Goal: Task Accomplishment & Management: Manage account settings

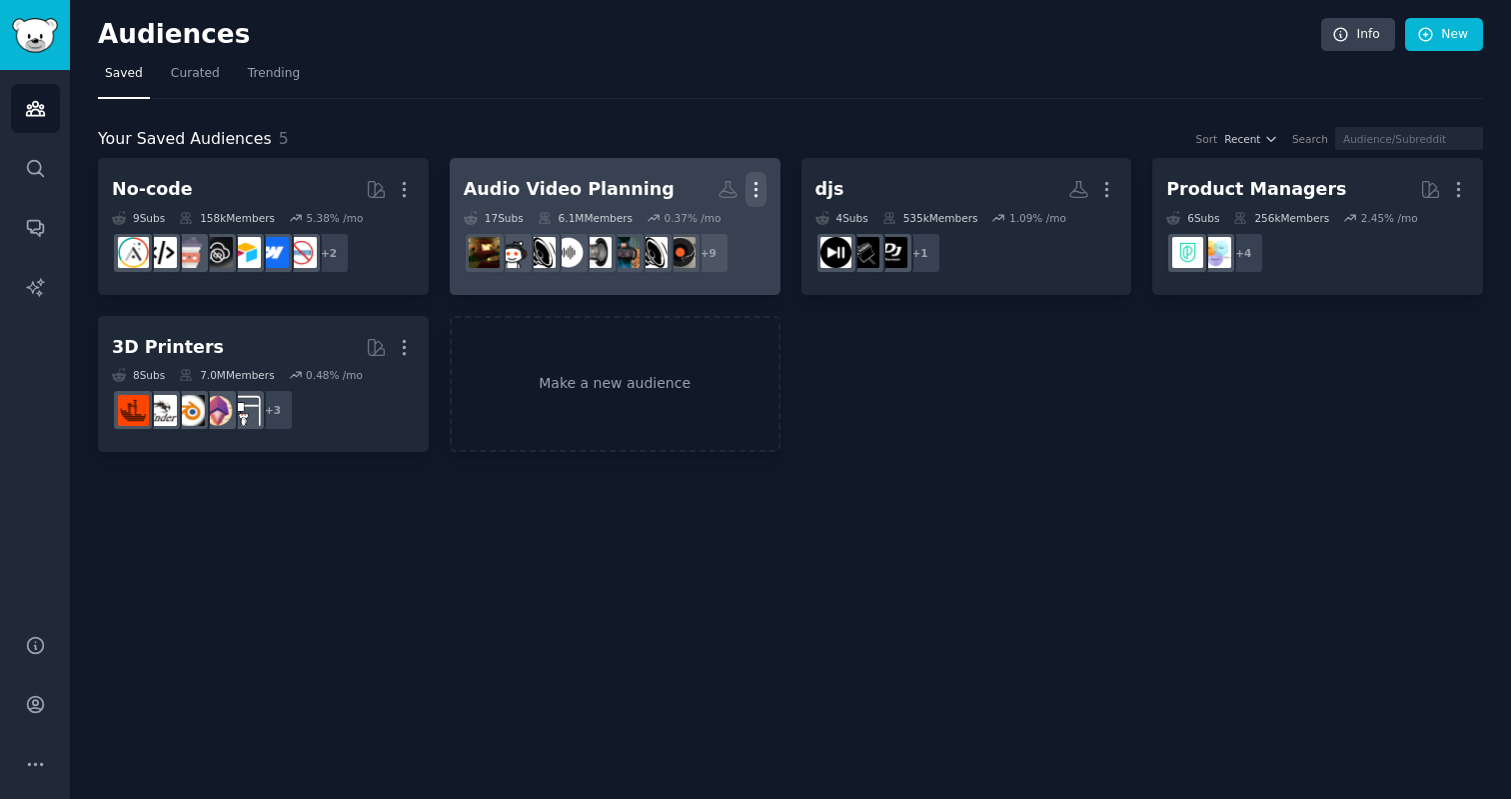
click at [753, 180] on icon "button" at bounding box center [756, 189] width 21 height 21
click at [710, 230] on p "Delete" at bounding box center [702, 231] width 46 height 21
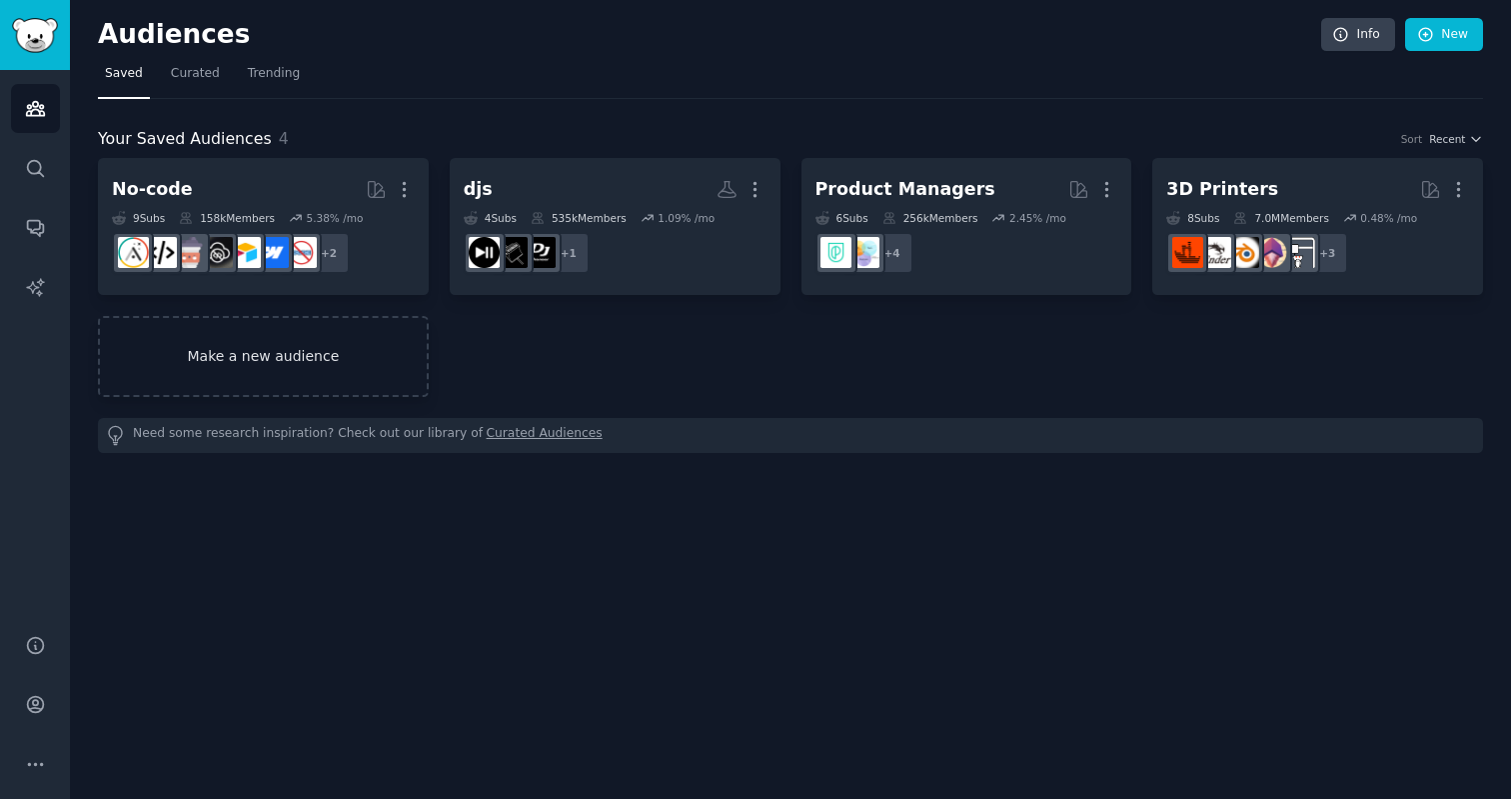
click at [342, 357] on link "Make a new audience" at bounding box center [263, 356] width 331 height 81
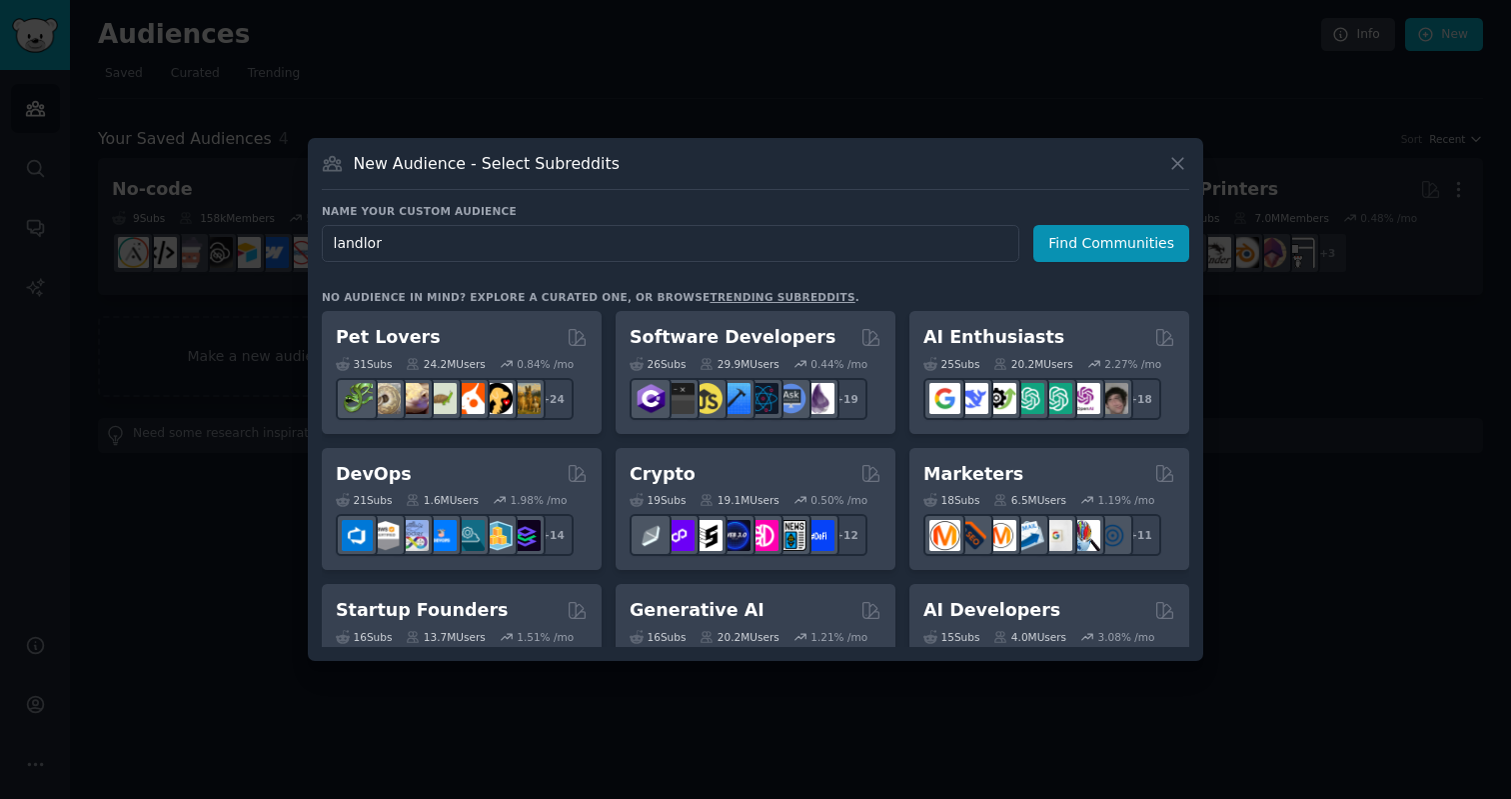
type input "landlord"
click button "Find Communities" at bounding box center [1111, 243] width 156 height 37
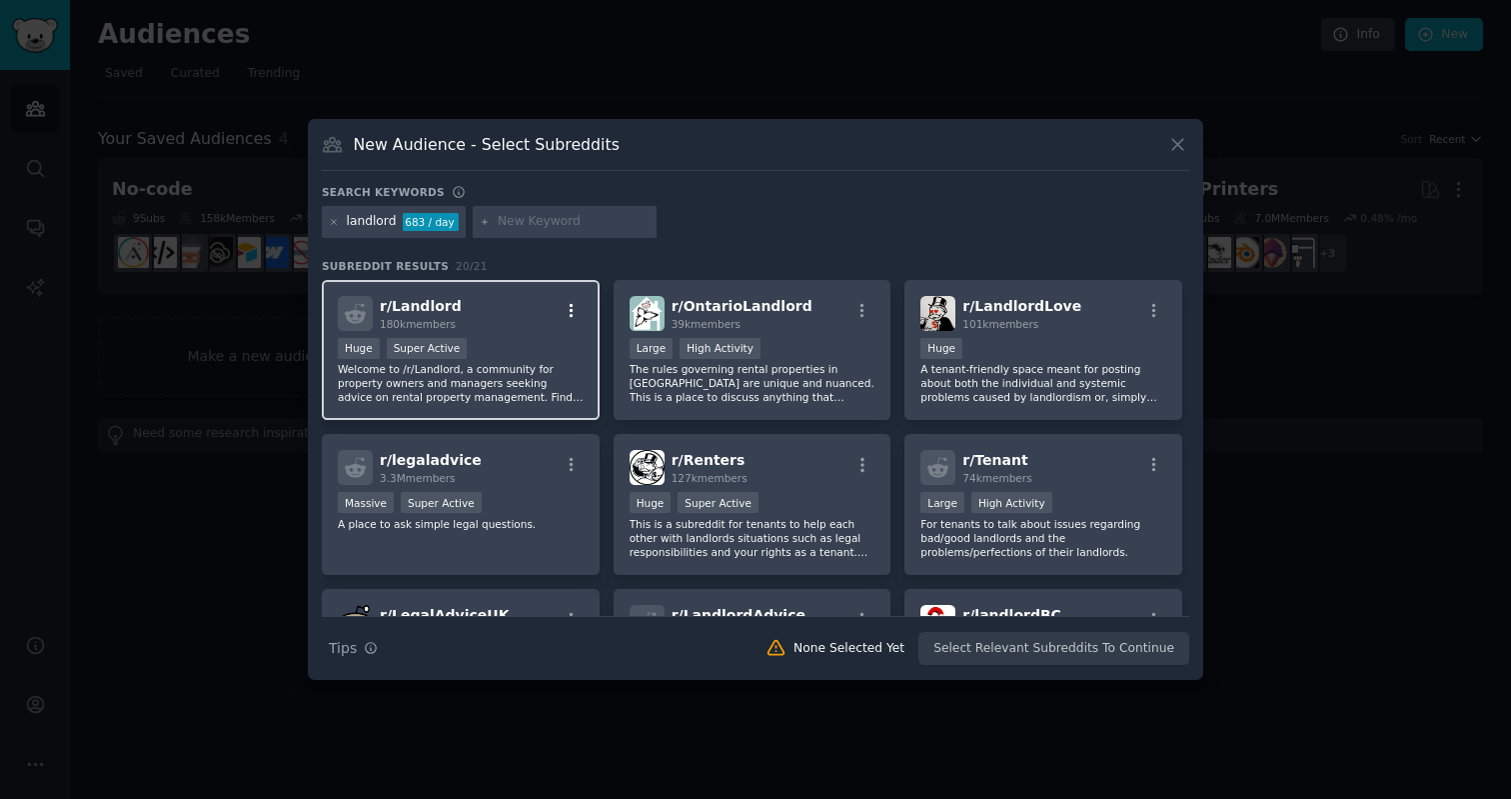
click at [575, 305] on icon "button" at bounding box center [572, 311] width 18 height 18
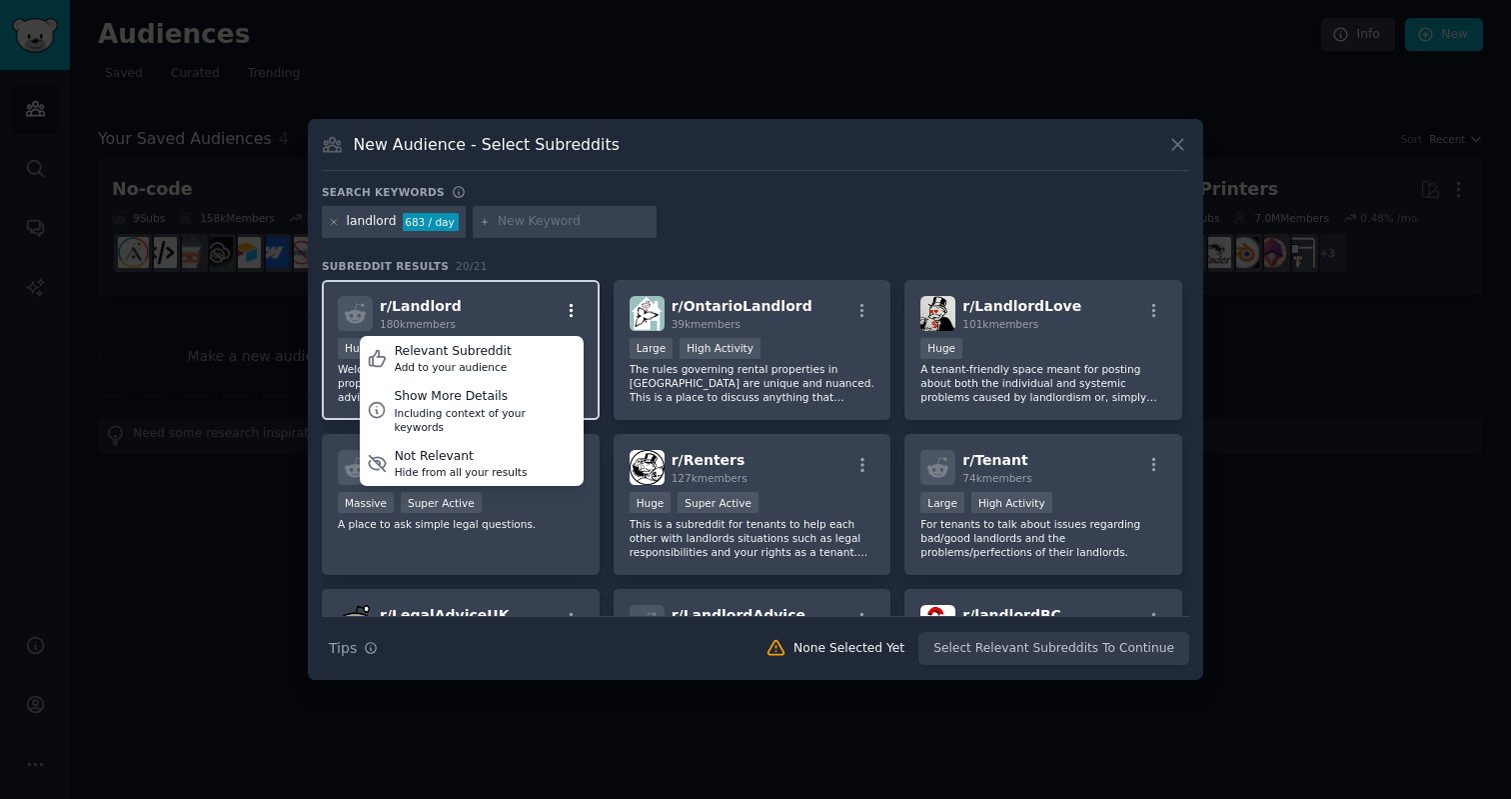
click at [575, 304] on icon "button" at bounding box center [572, 311] width 18 height 18
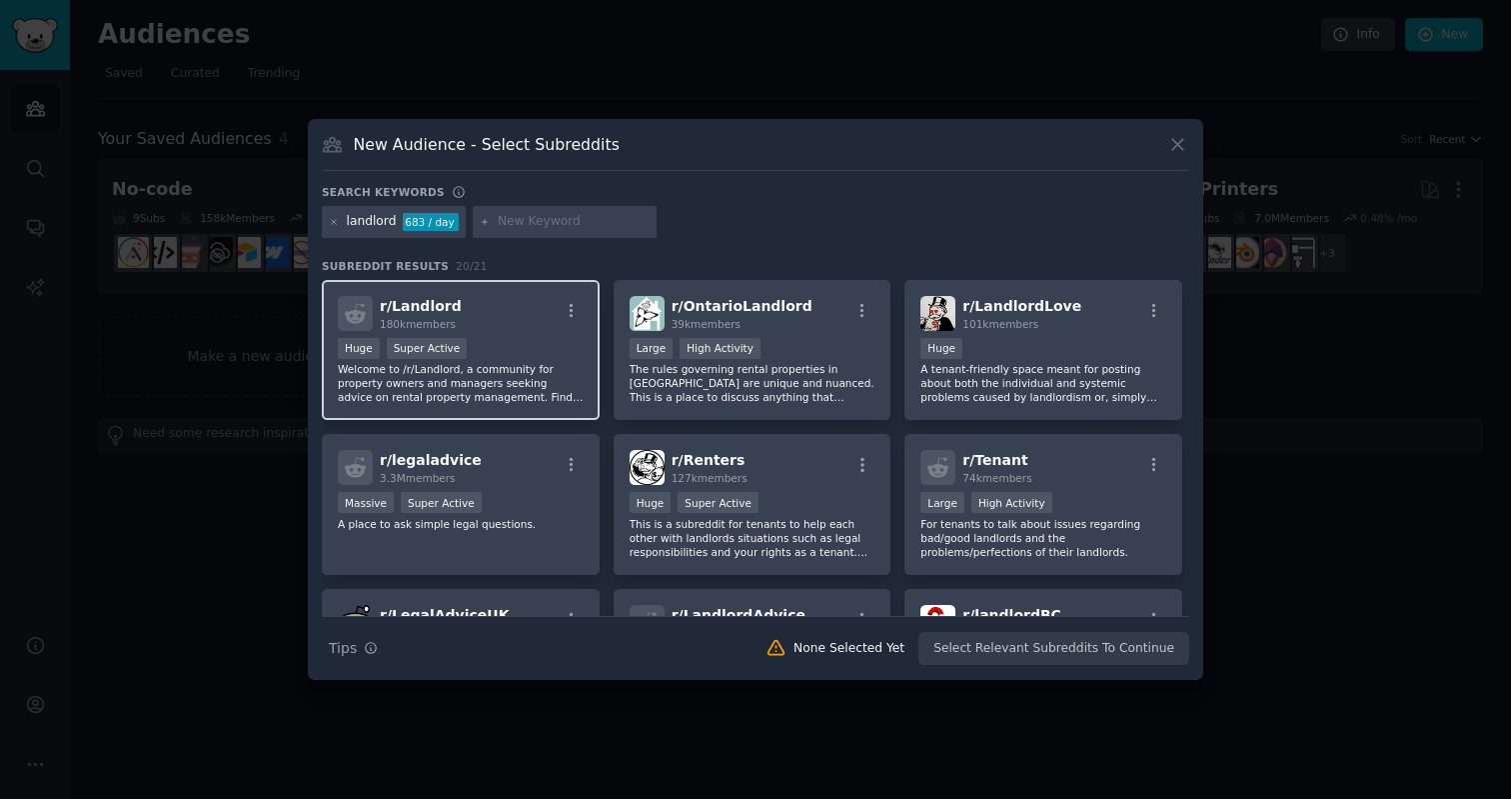
click at [504, 320] on div "r/ Landlord 180k members" at bounding box center [461, 313] width 246 height 35
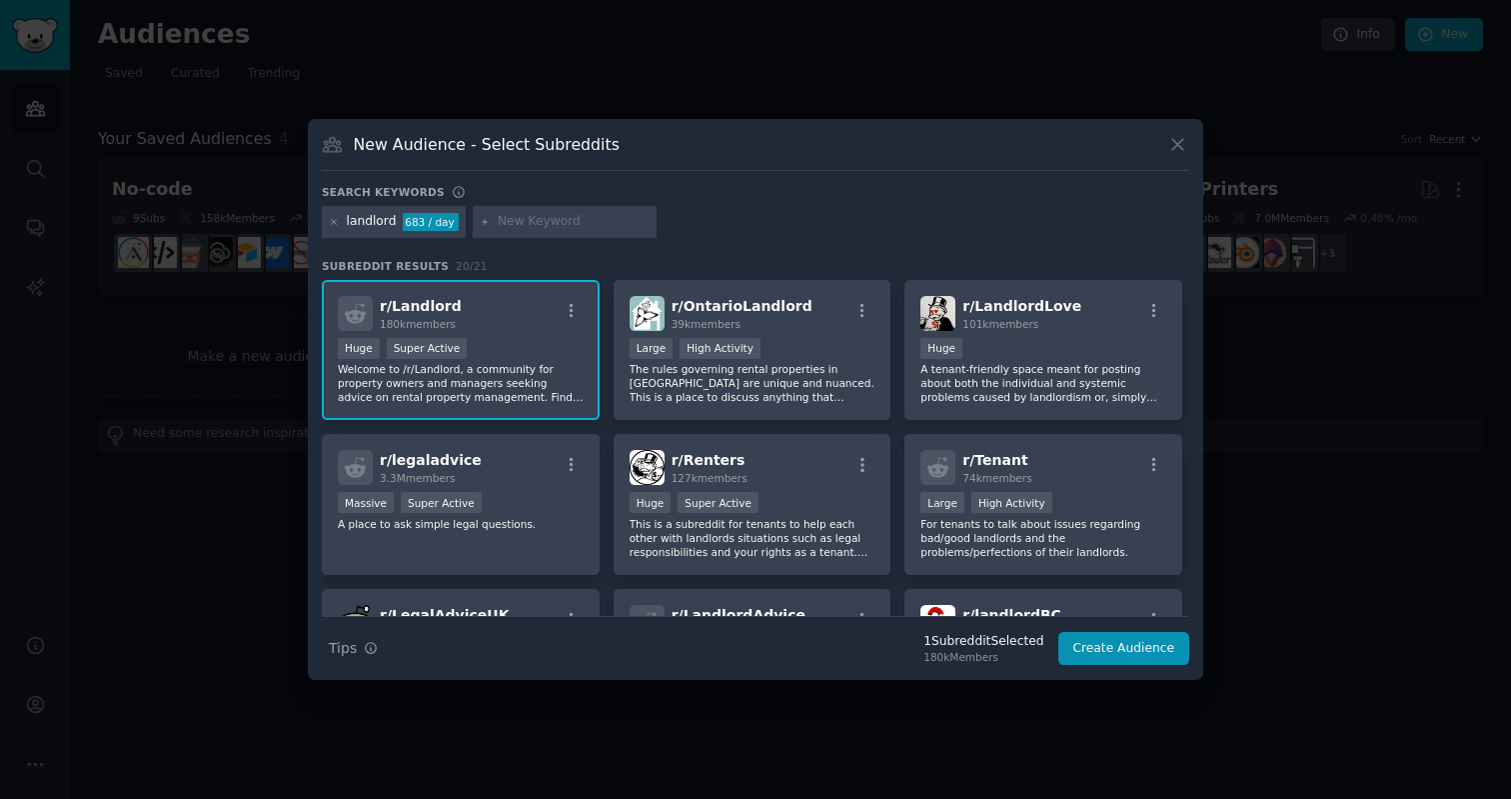
click at [520, 227] on input "text" at bounding box center [574, 222] width 152 height 18
type input "propertymanager"
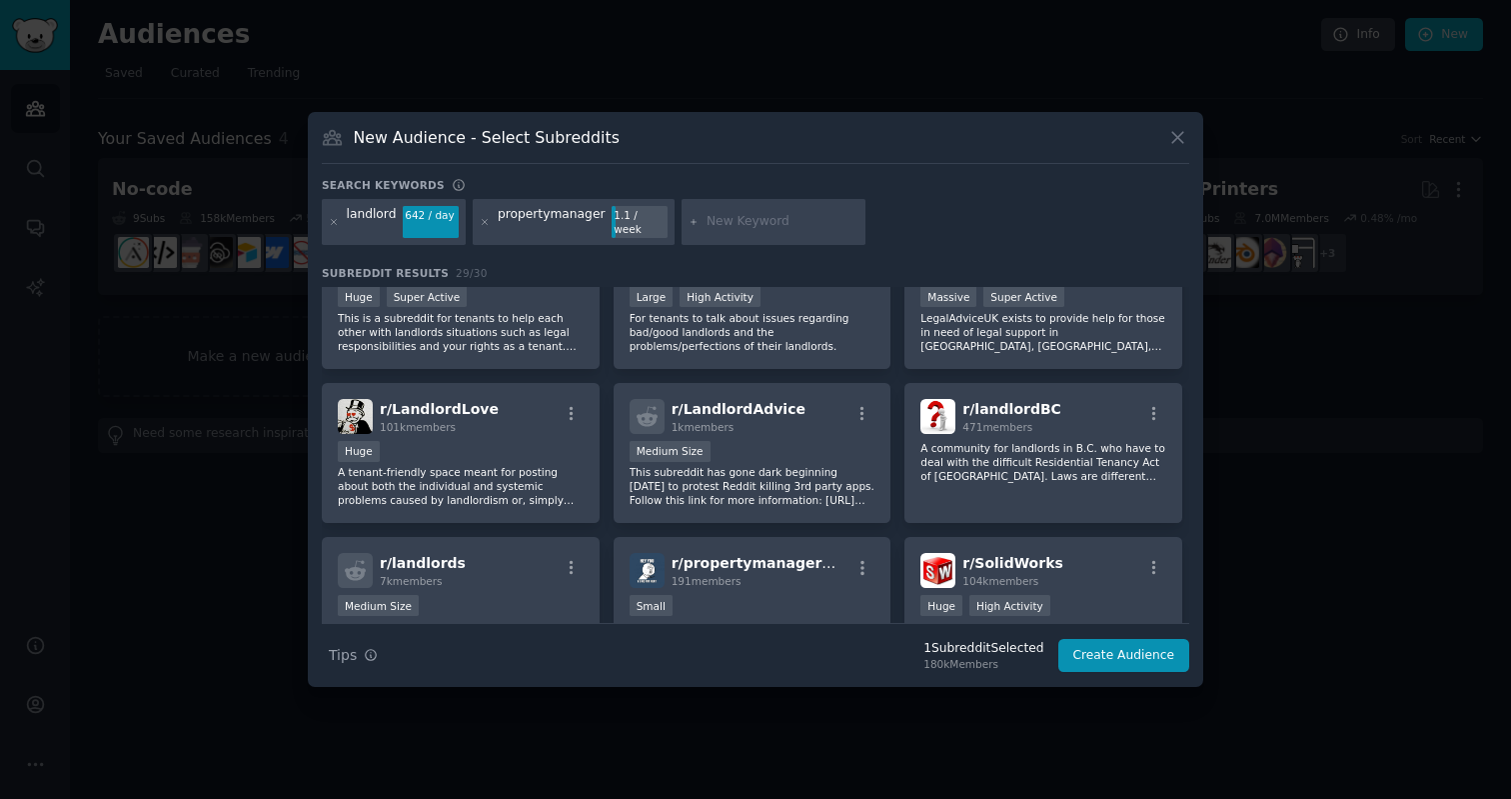
scroll to position [227, 0]
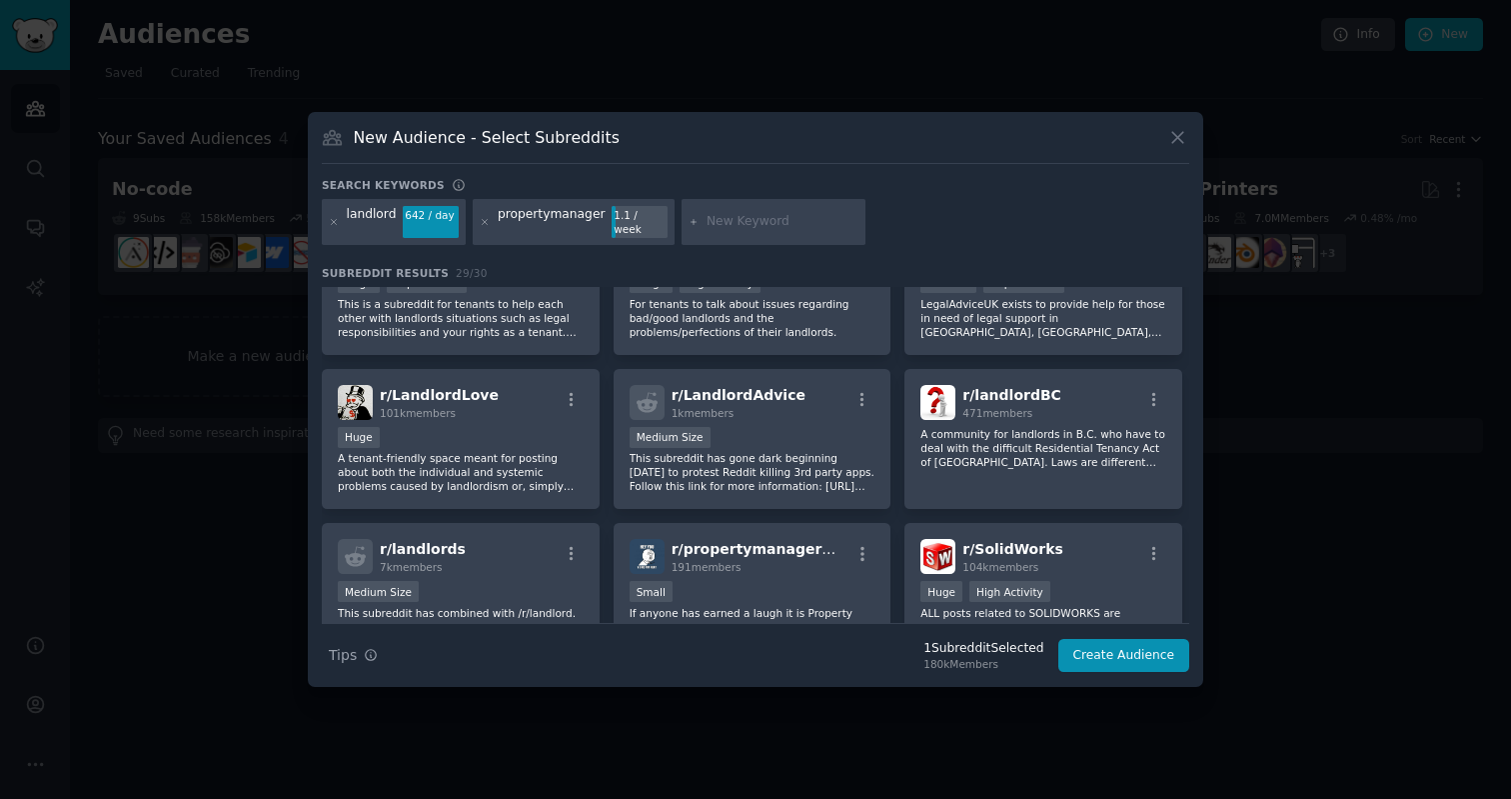
click at [340, 220] on div "landlord 642 / day" at bounding box center [394, 222] width 144 height 46
click at [333, 223] on icon at bounding box center [334, 222] width 11 height 11
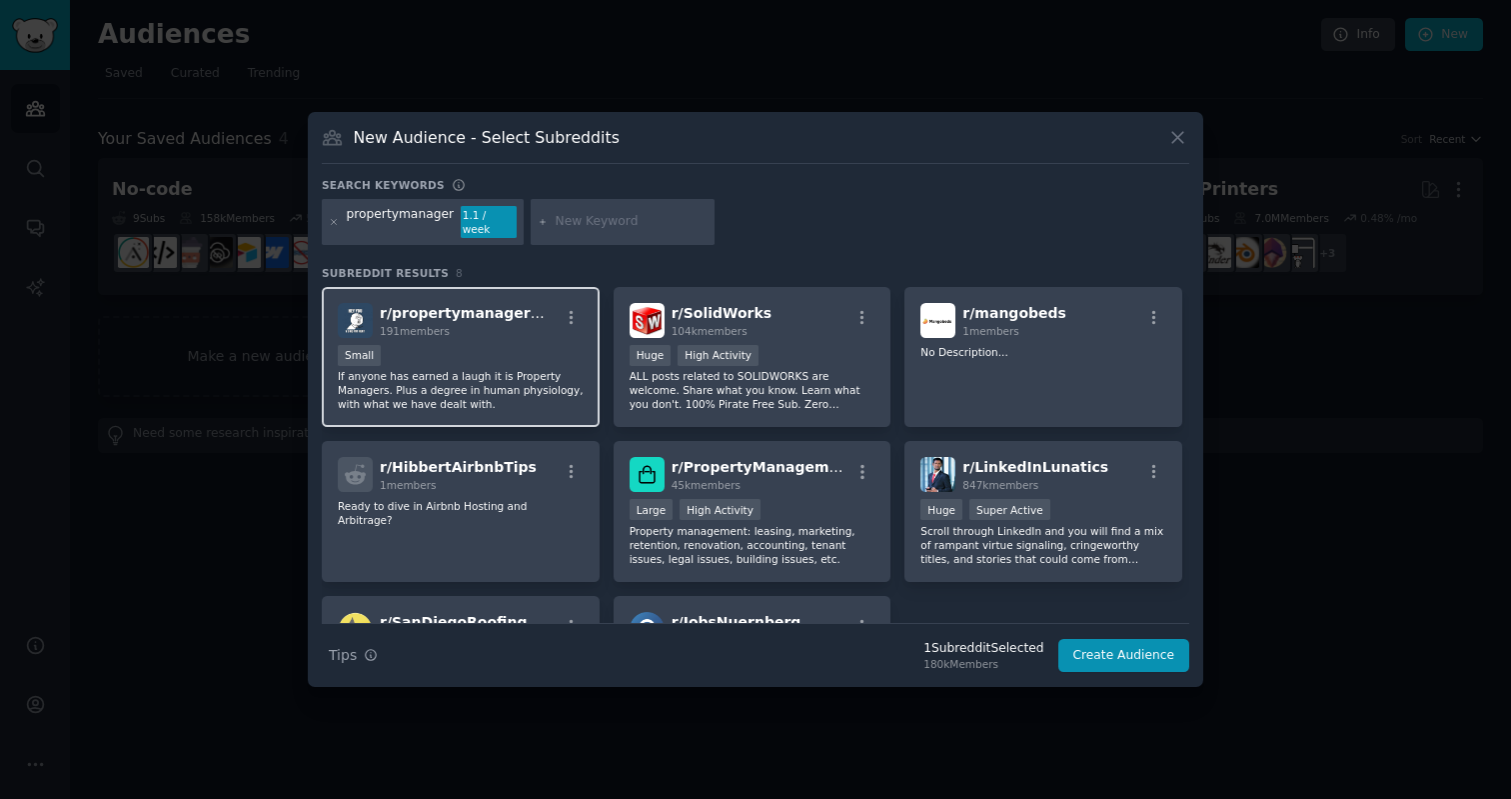
scroll to position [159, 0]
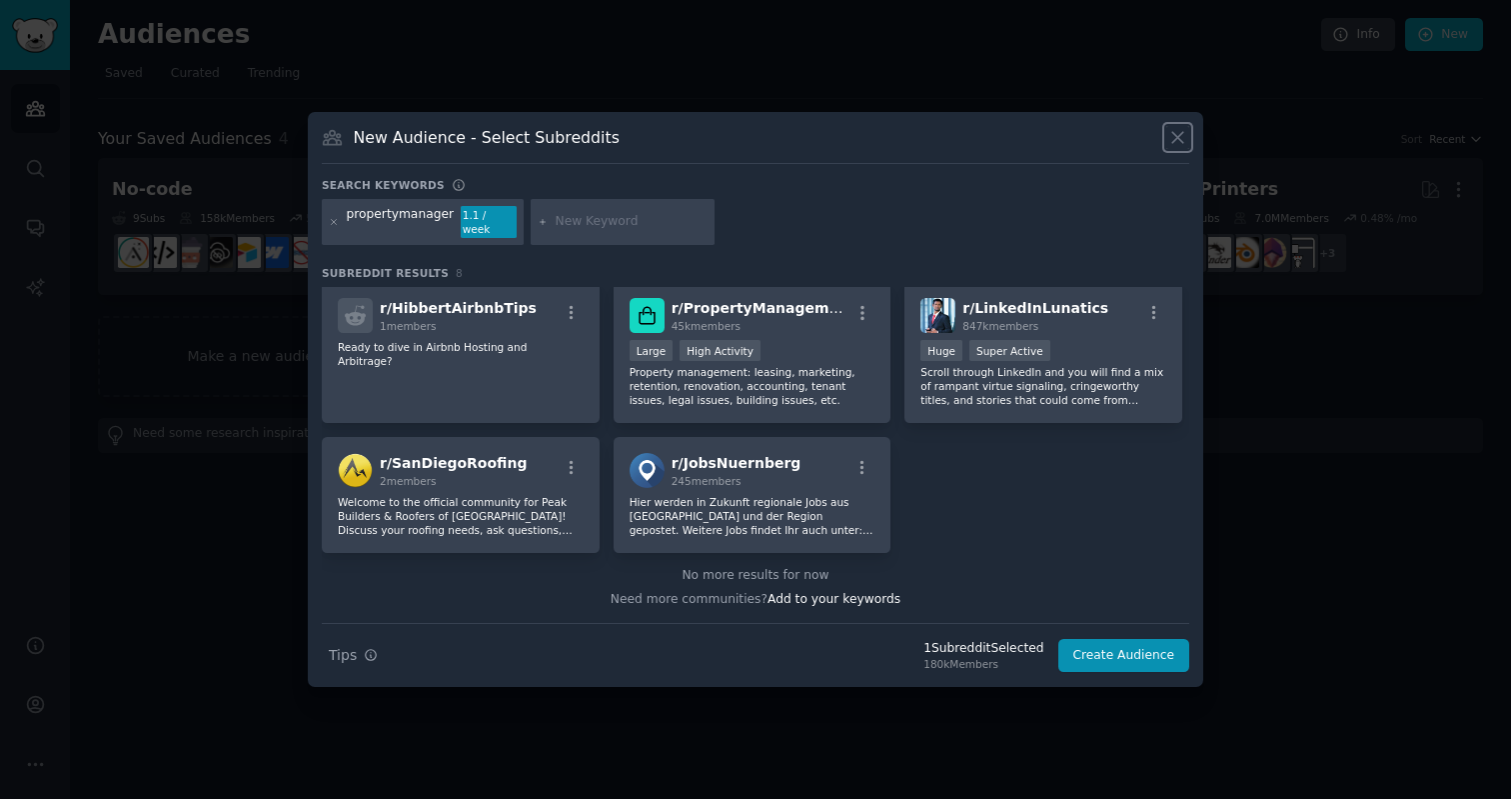
click at [1184, 138] on icon at bounding box center [1177, 137] width 21 height 21
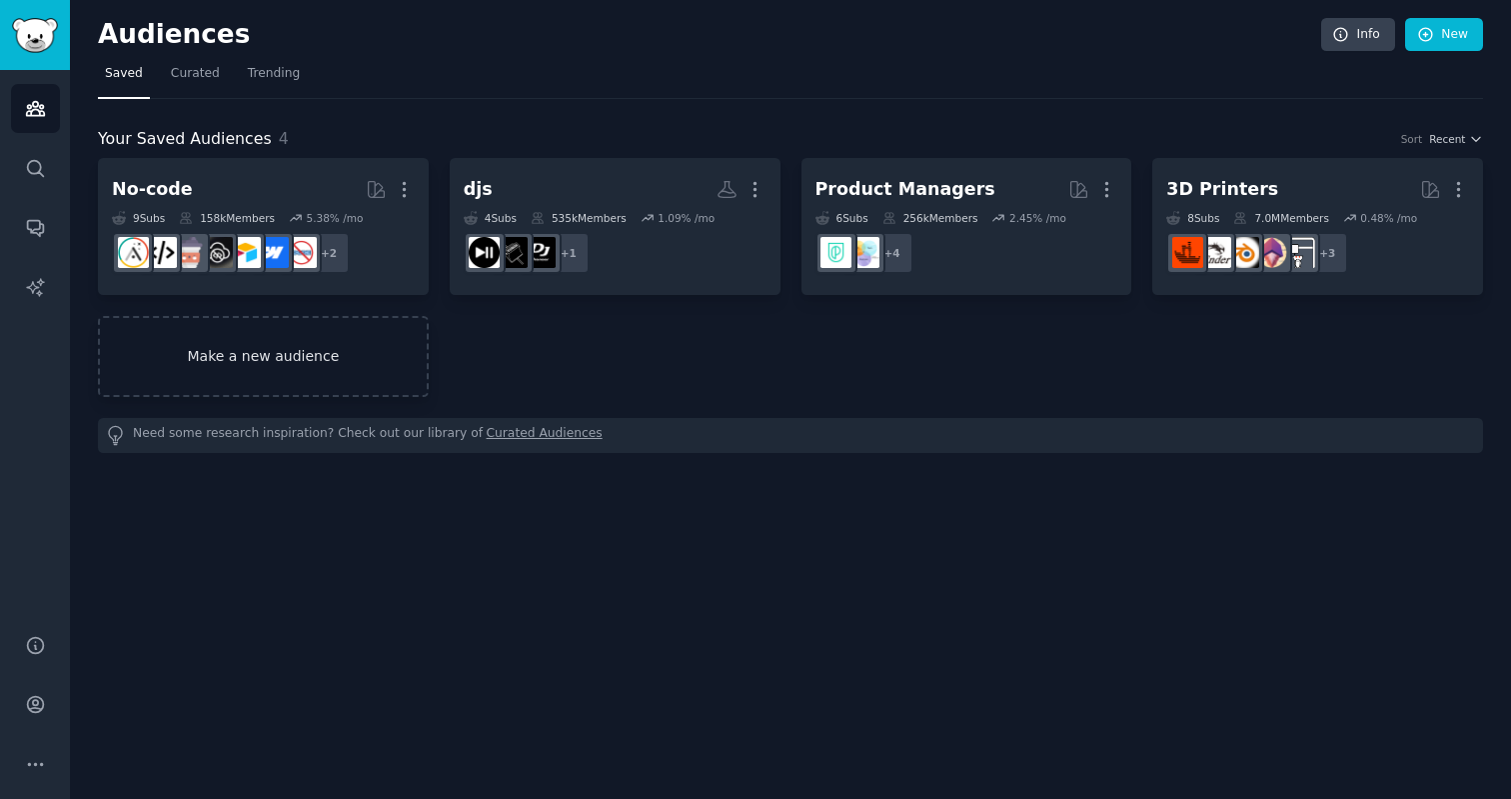
click at [265, 359] on link "Make a new audience" at bounding box center [263, 356] width 331 height 81
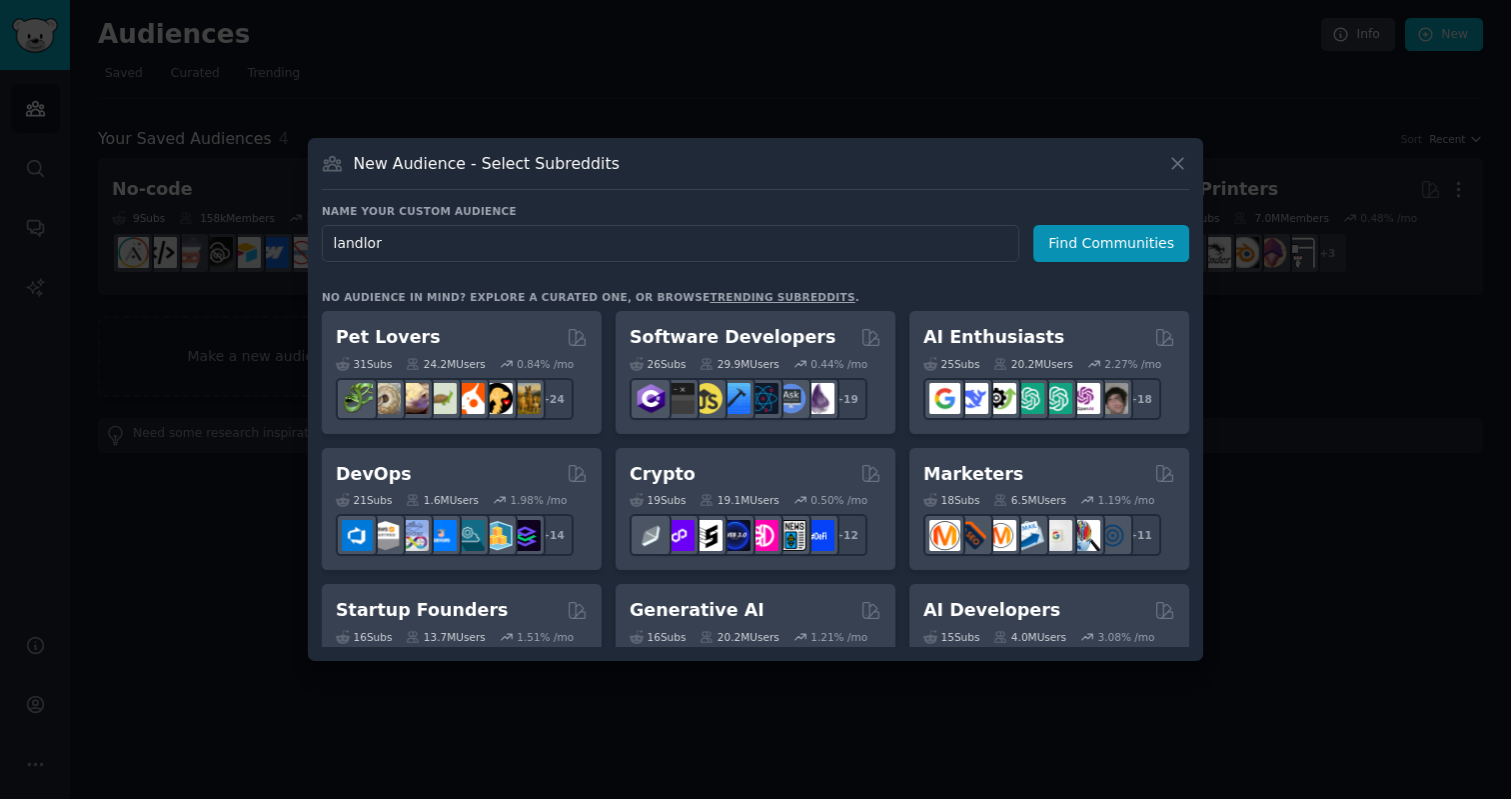
type input "landlord"
click button "Find Communities" at bounding box center [1111, 243] width 156 height 37
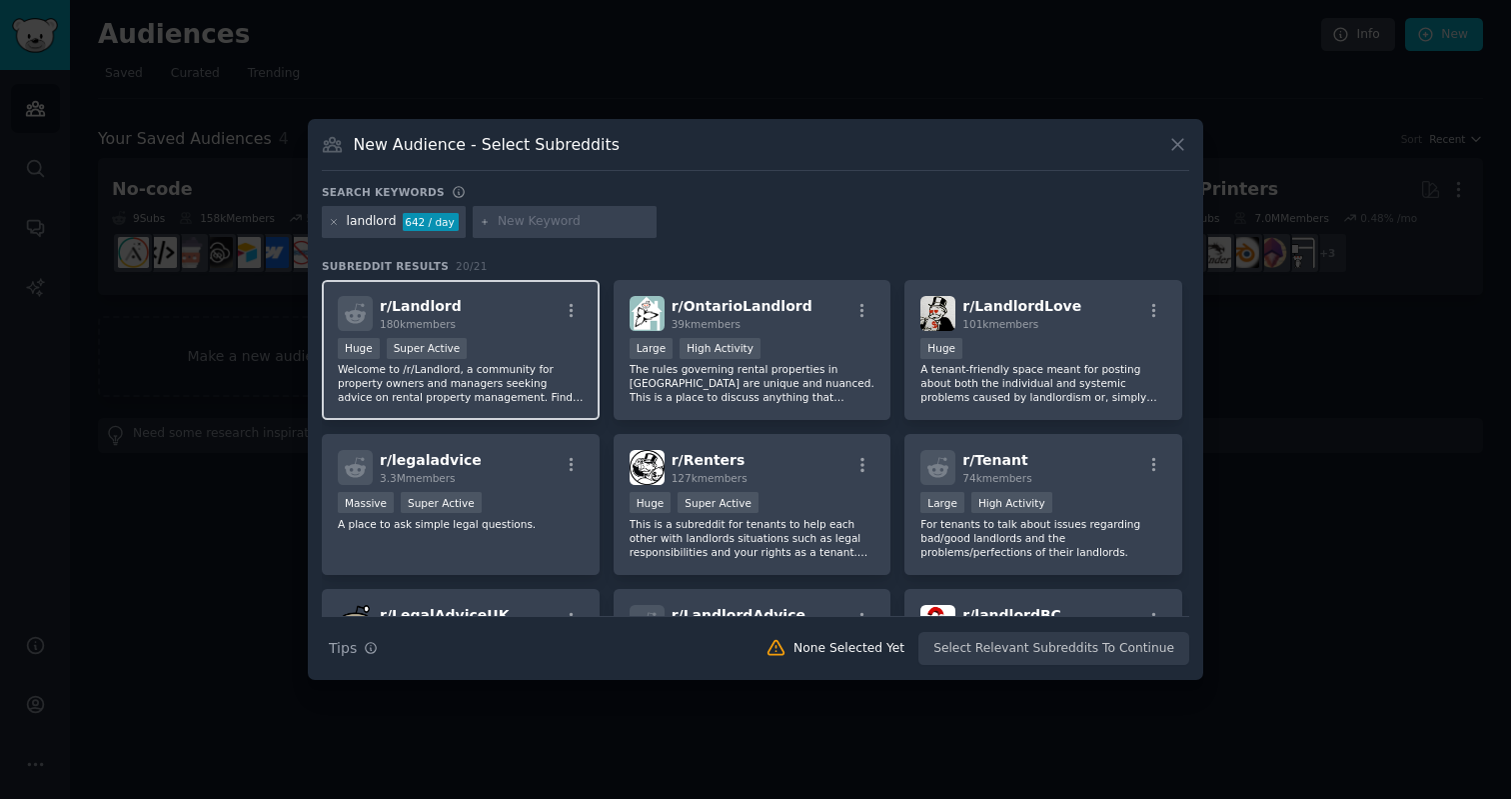
click at [548, 355] on div "Huge Super Active" at bounding box center [461, 350] width 246 height 25
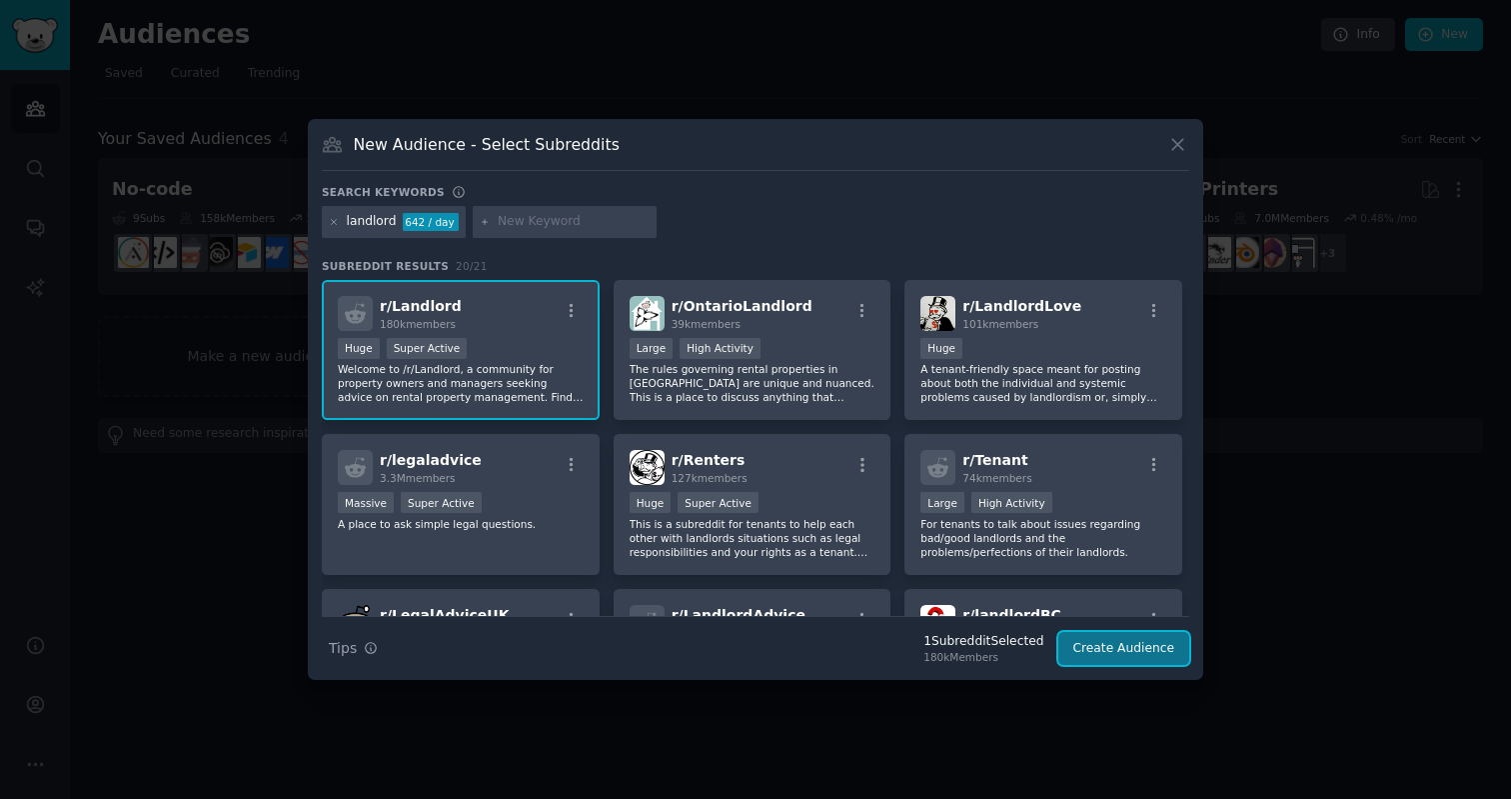
click at [1124, 635] on button "Create Audience" at bounding box center [1124, 649] width 132 height 34
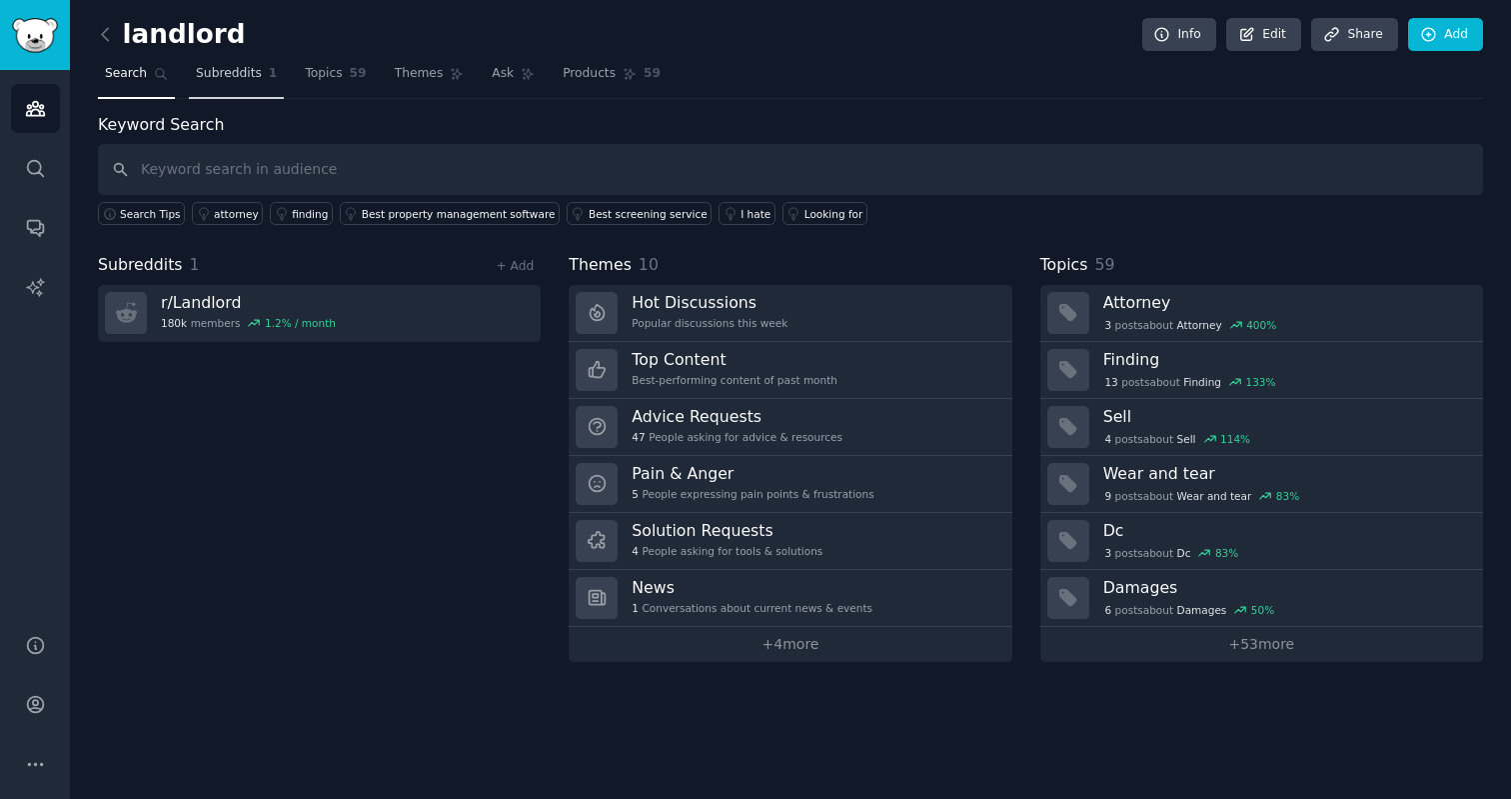
click at [229, 70] on span "Subreddits" at bounding box center [229, 74] width 66 height 18
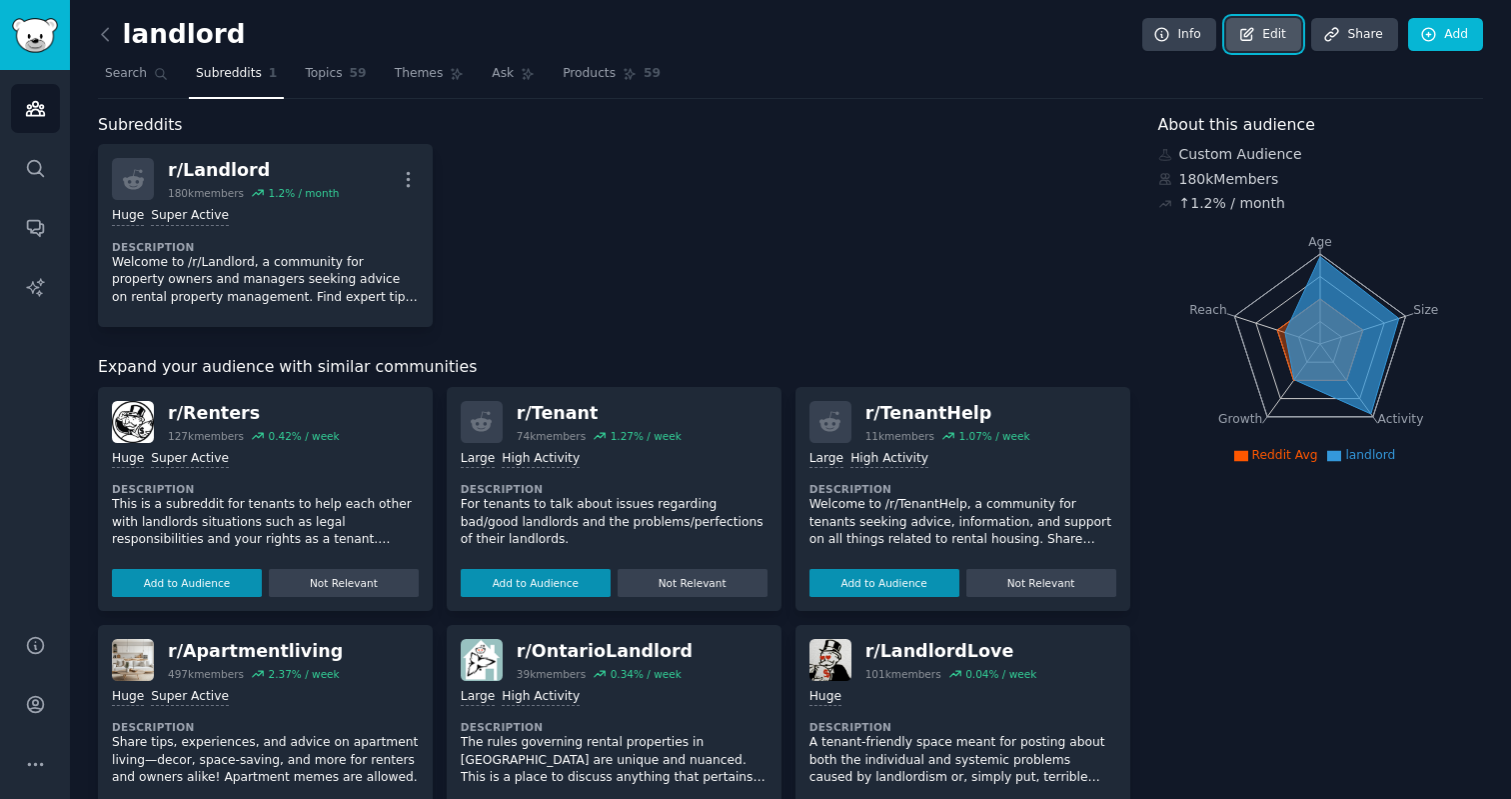
click at [1282, 22] on link "Edit" at bounding box center [1263, 35] width 75 height 34
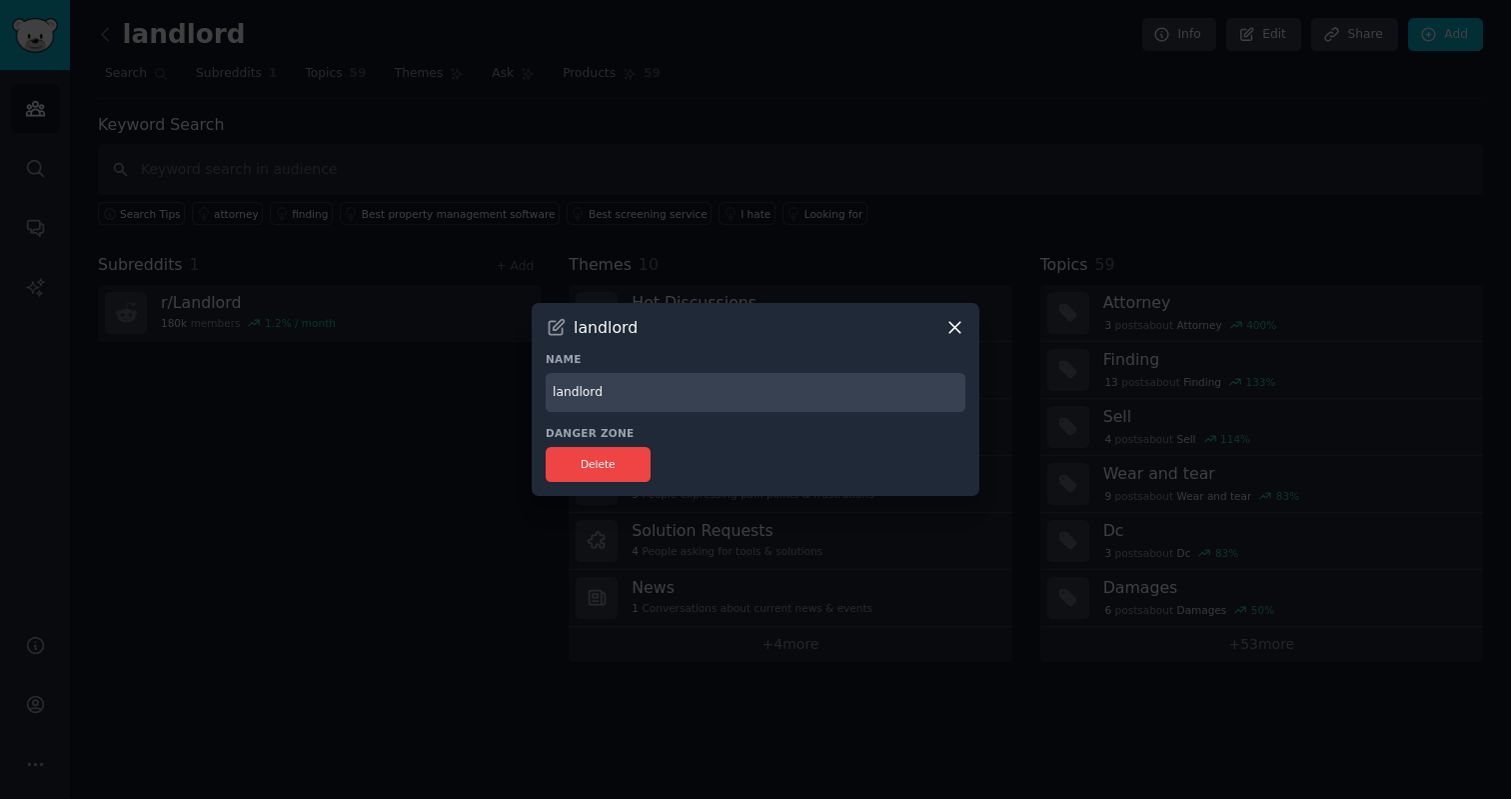
click at [964, 320] on icon at bounding box center [954, 327] width 21 height 21
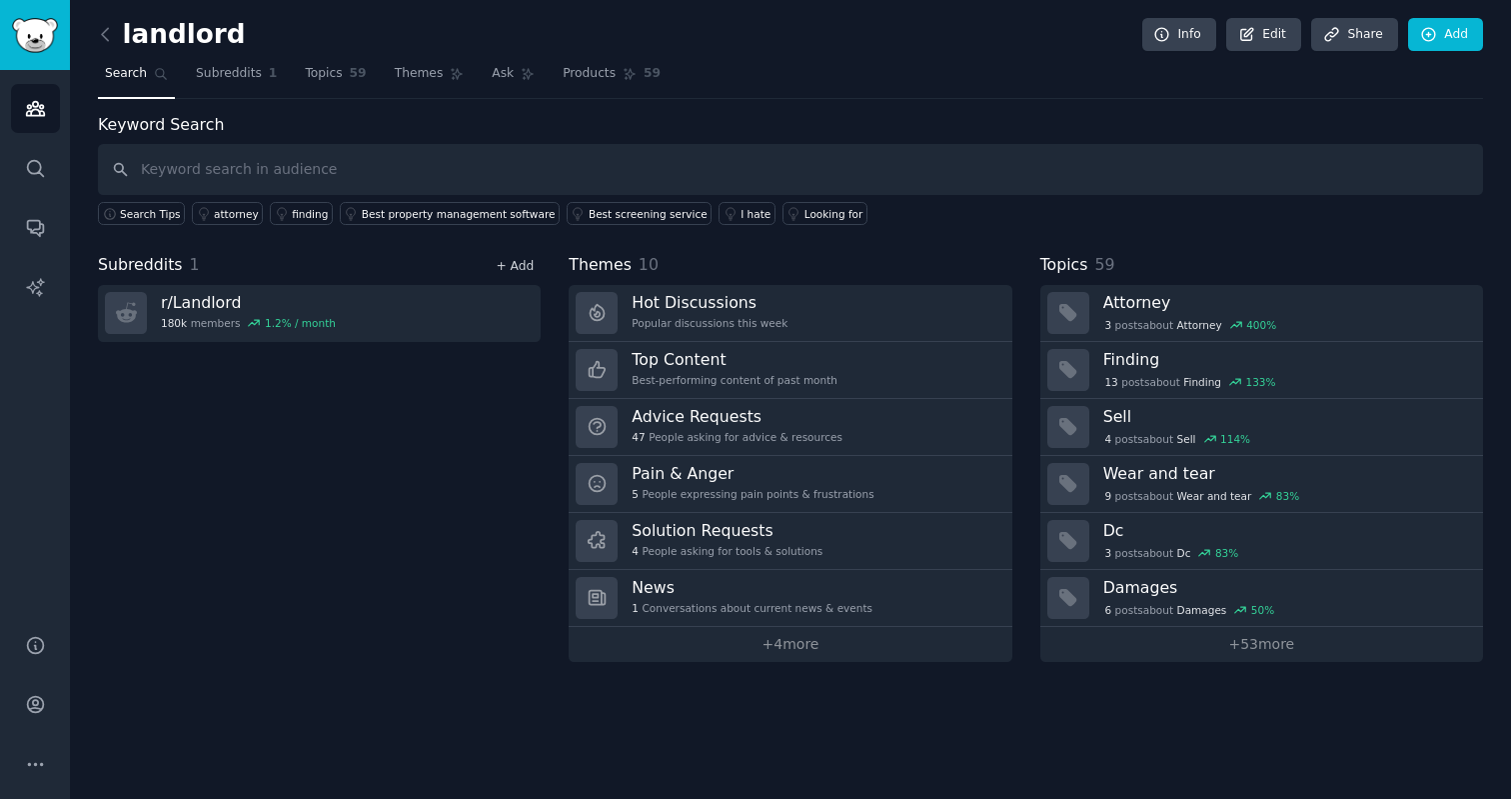
click at [508, 268] on link "+ Add" at bounding box center [515, 266] width 38 height 14
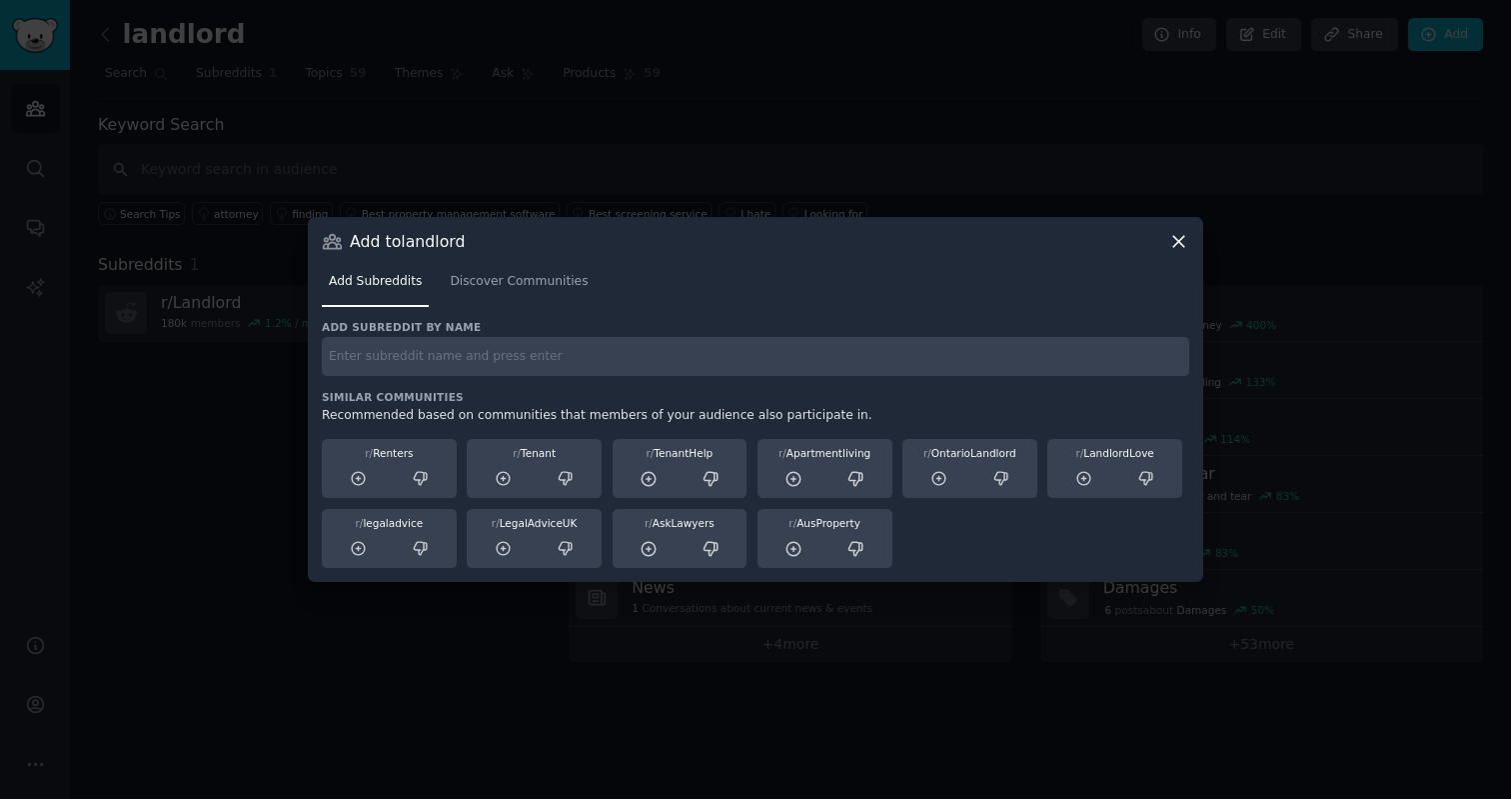
click at [520, 363] on input "text" at bounding box center [755, 356] width 867 height 39
type input "property"
click at [560, 289] on span "Discover Communities" at bounding box center [519, 282] width 138 height 18
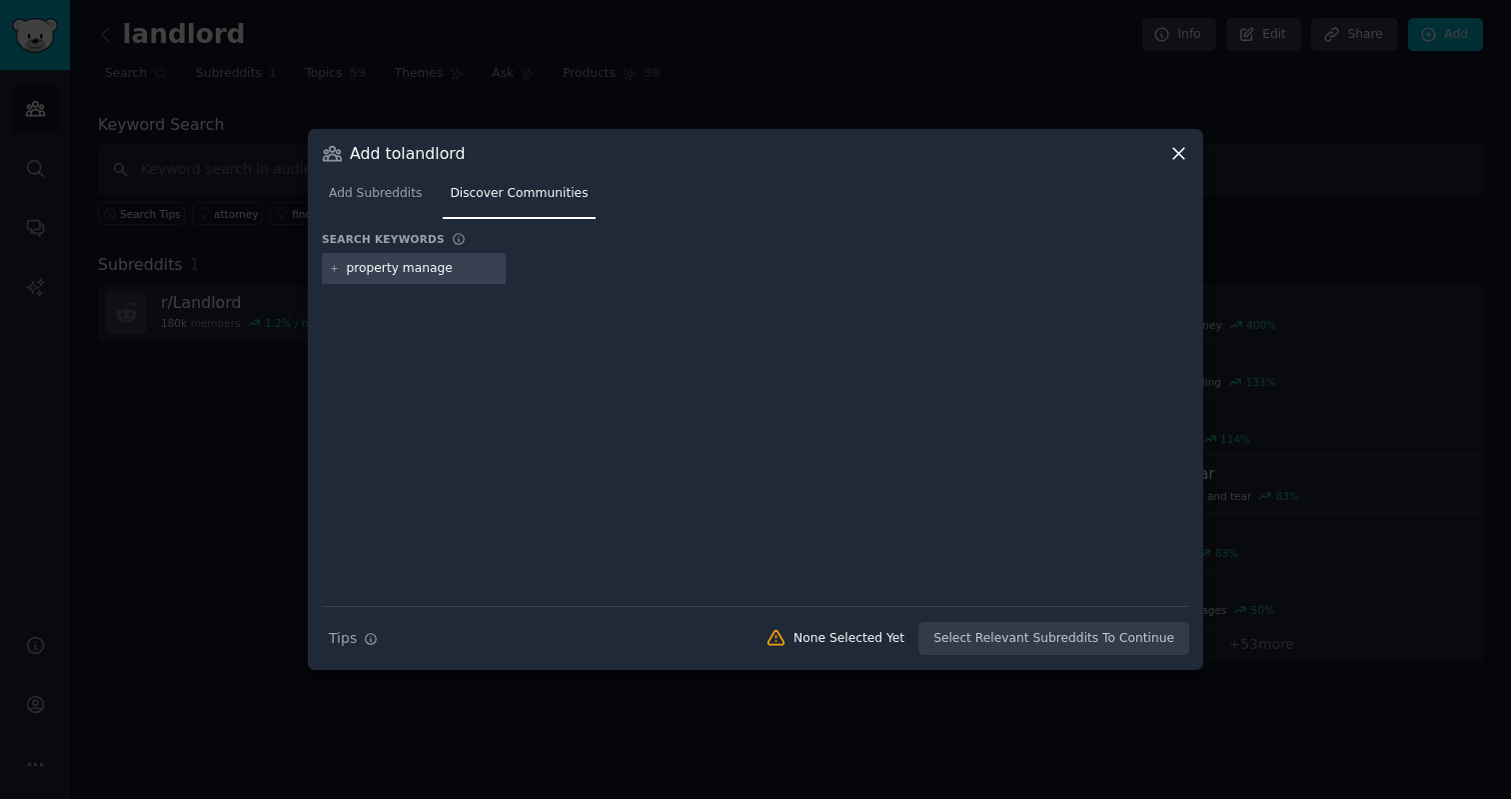
type input "property manager"
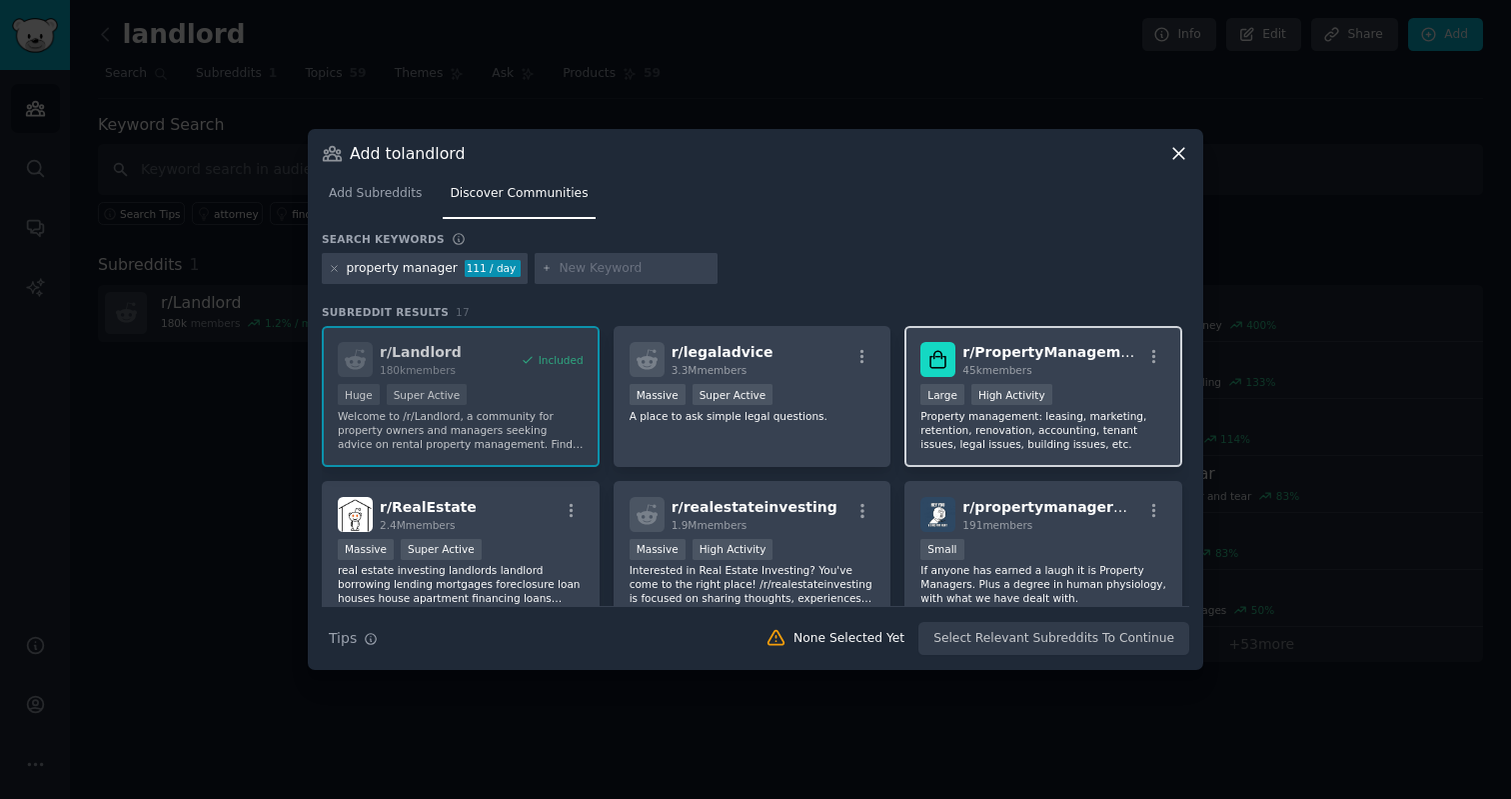
click at [1098, 379] on div "r/ PropertyManagement 45k members Large High Activity Property management: leas…" at bounding box center [1043, 396] width 278 height 141
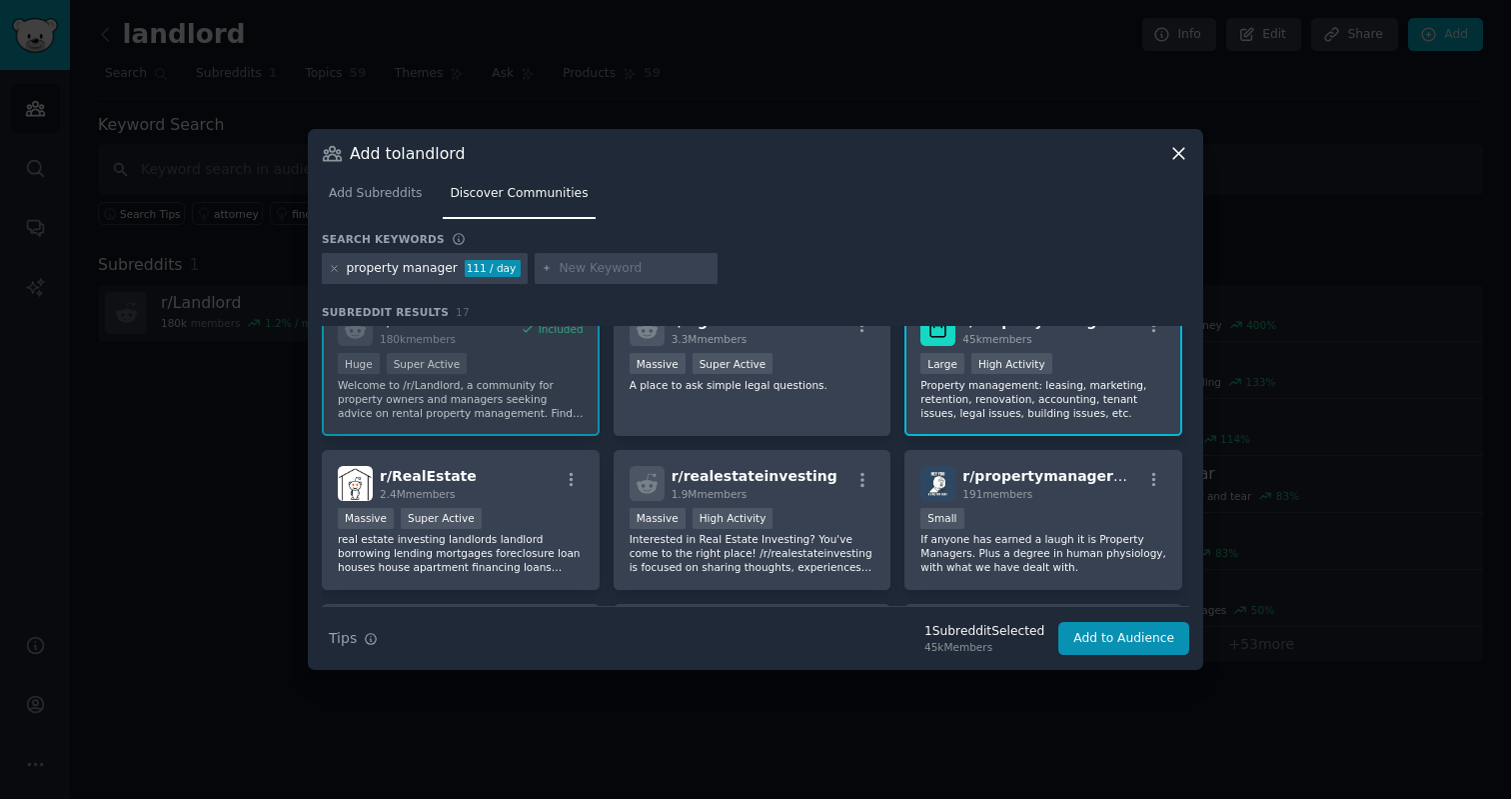
scroll to position [47, 0]
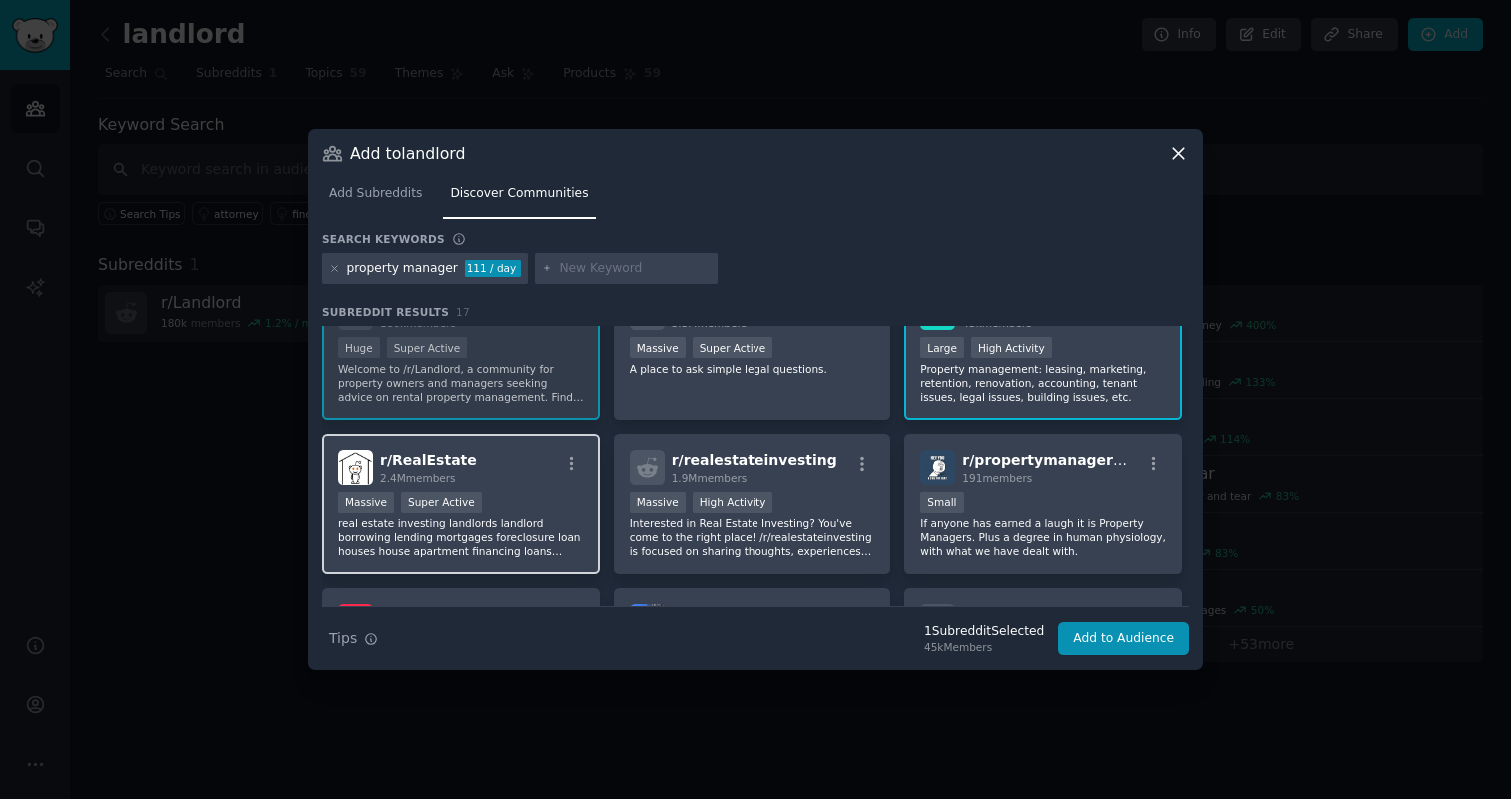
click at [517, 528] on p "real estate investing landlords landlord borrowing lending mortgages foreclosur…" at bounding box center [461, 537] width 246 height 42
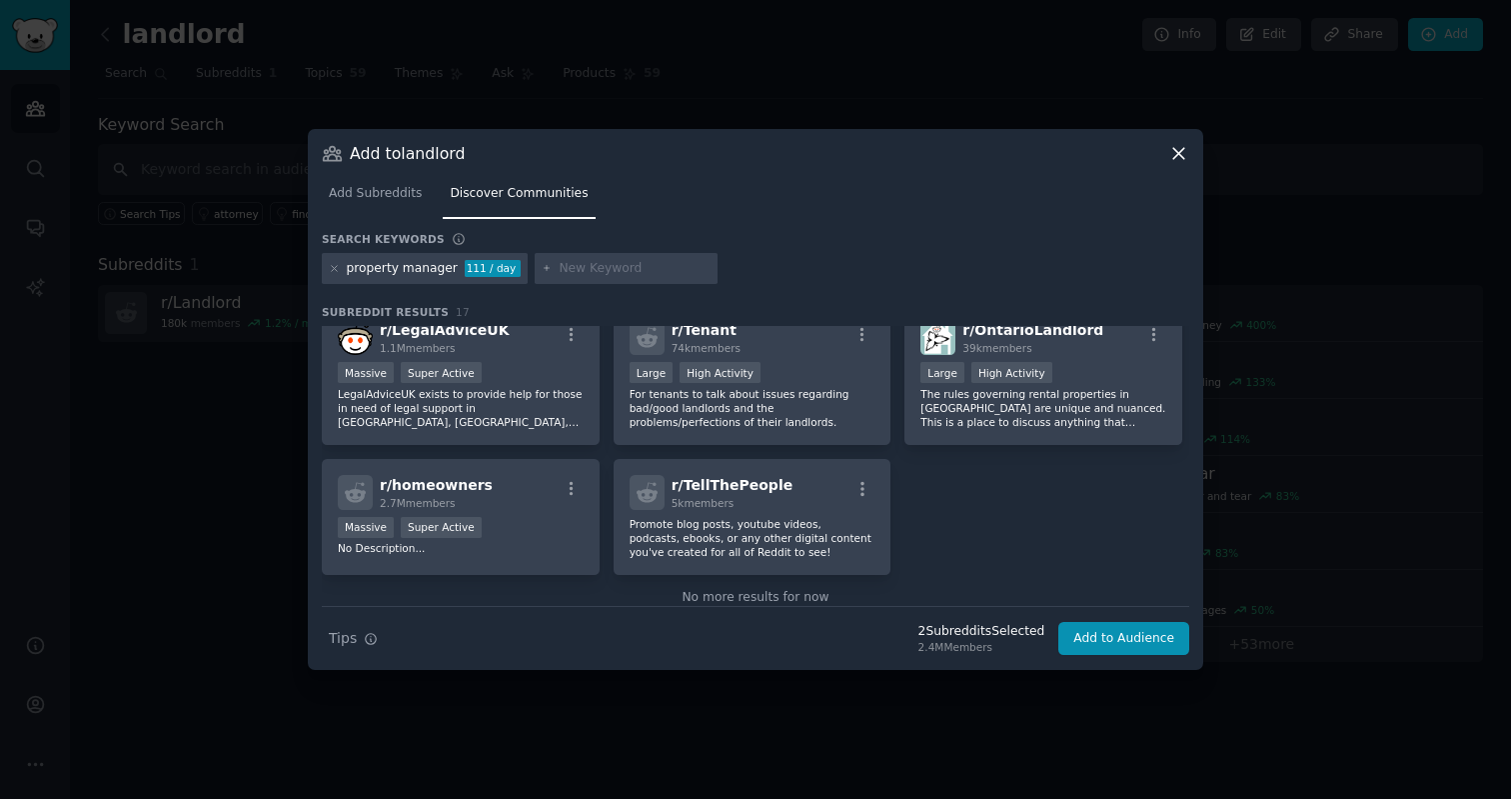
scroll to position [641, 0]
click at [546, 504] on div "r/ homeowners 2.7M members" at bounding box center [461, 491] width 246 height 35
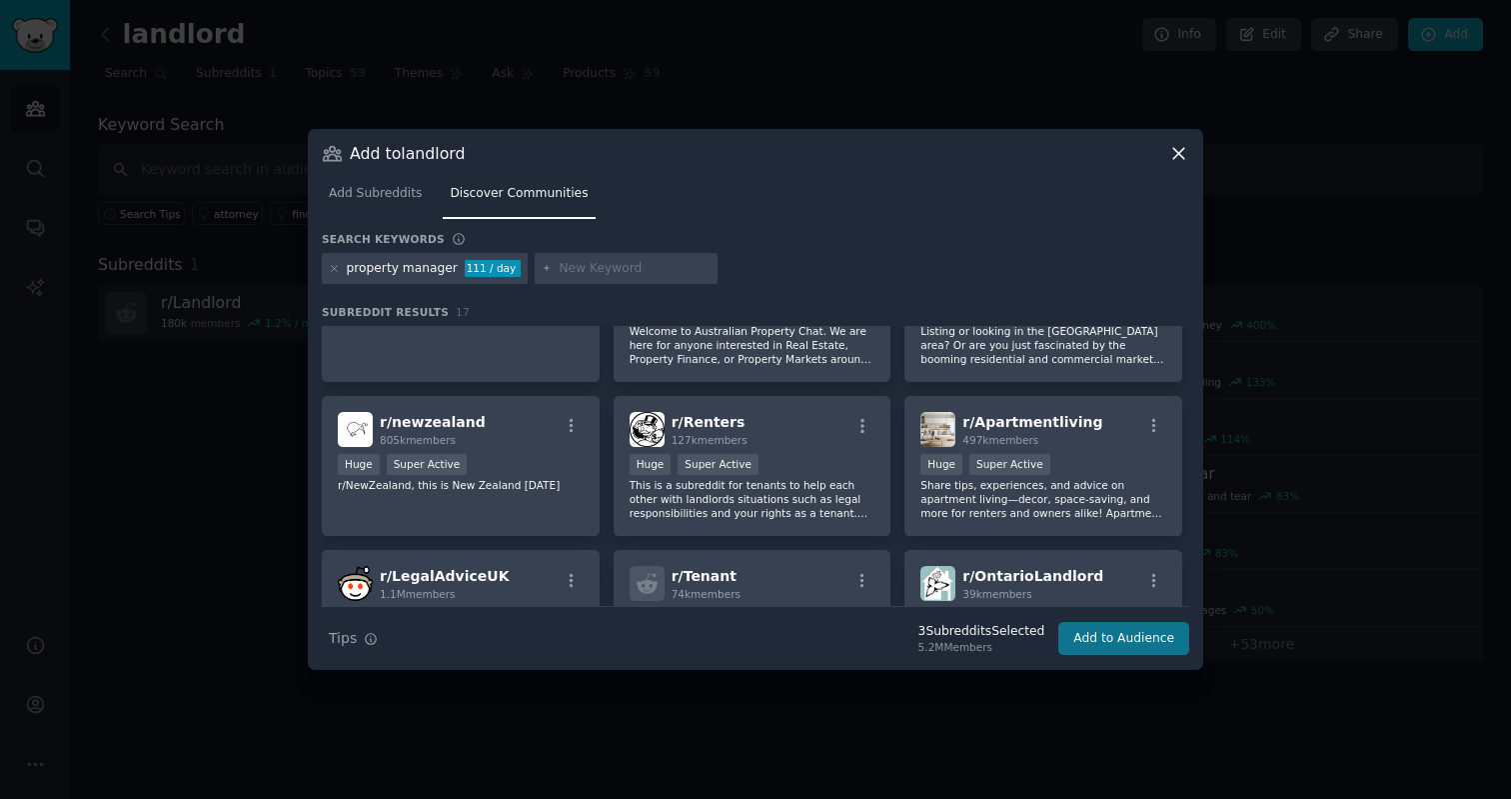
scroll to position [322, 0]
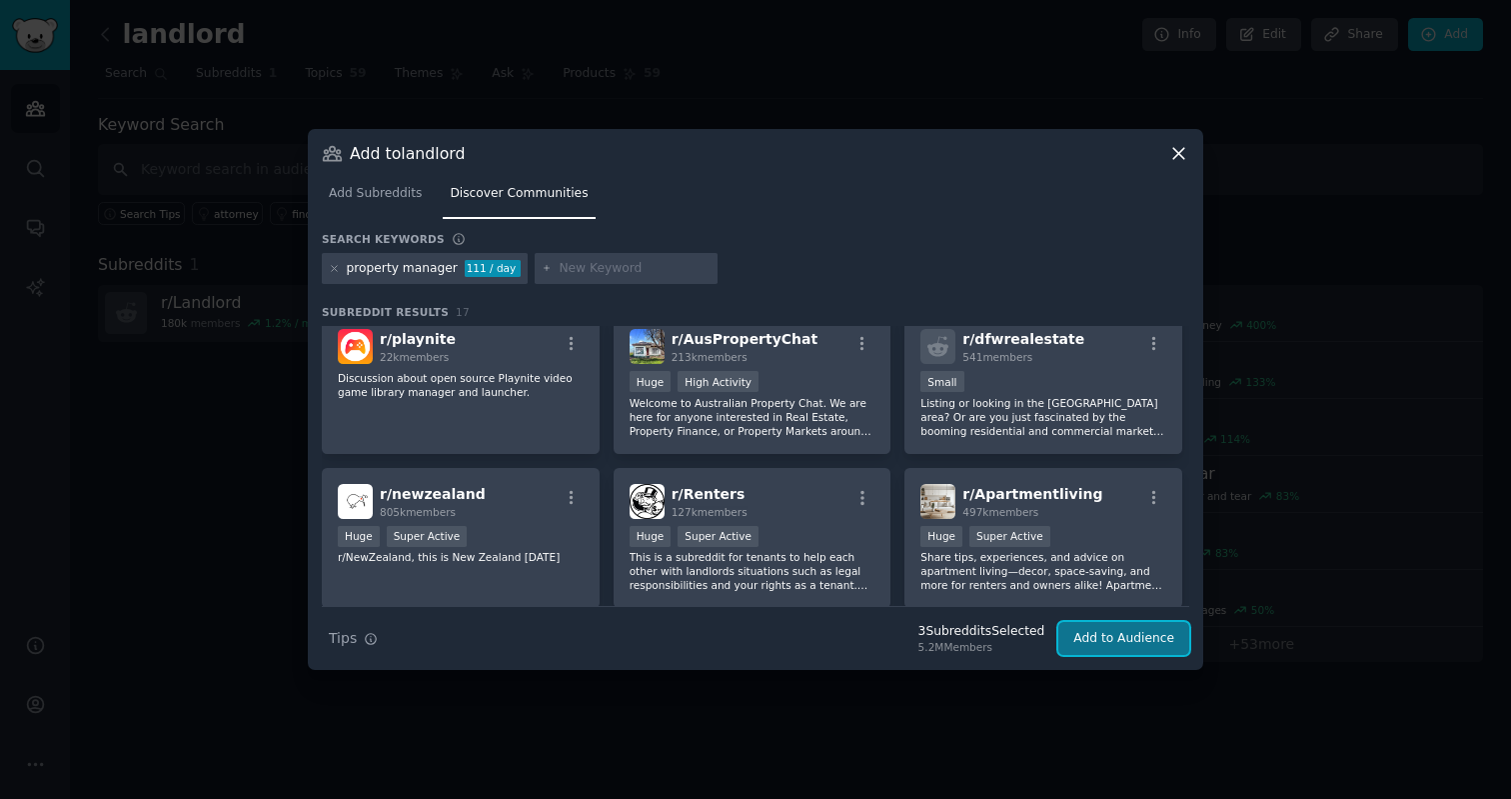
click at [1145, 633] on button "Add to Audience" at bounding box center [1123, 639] width 131 height 34
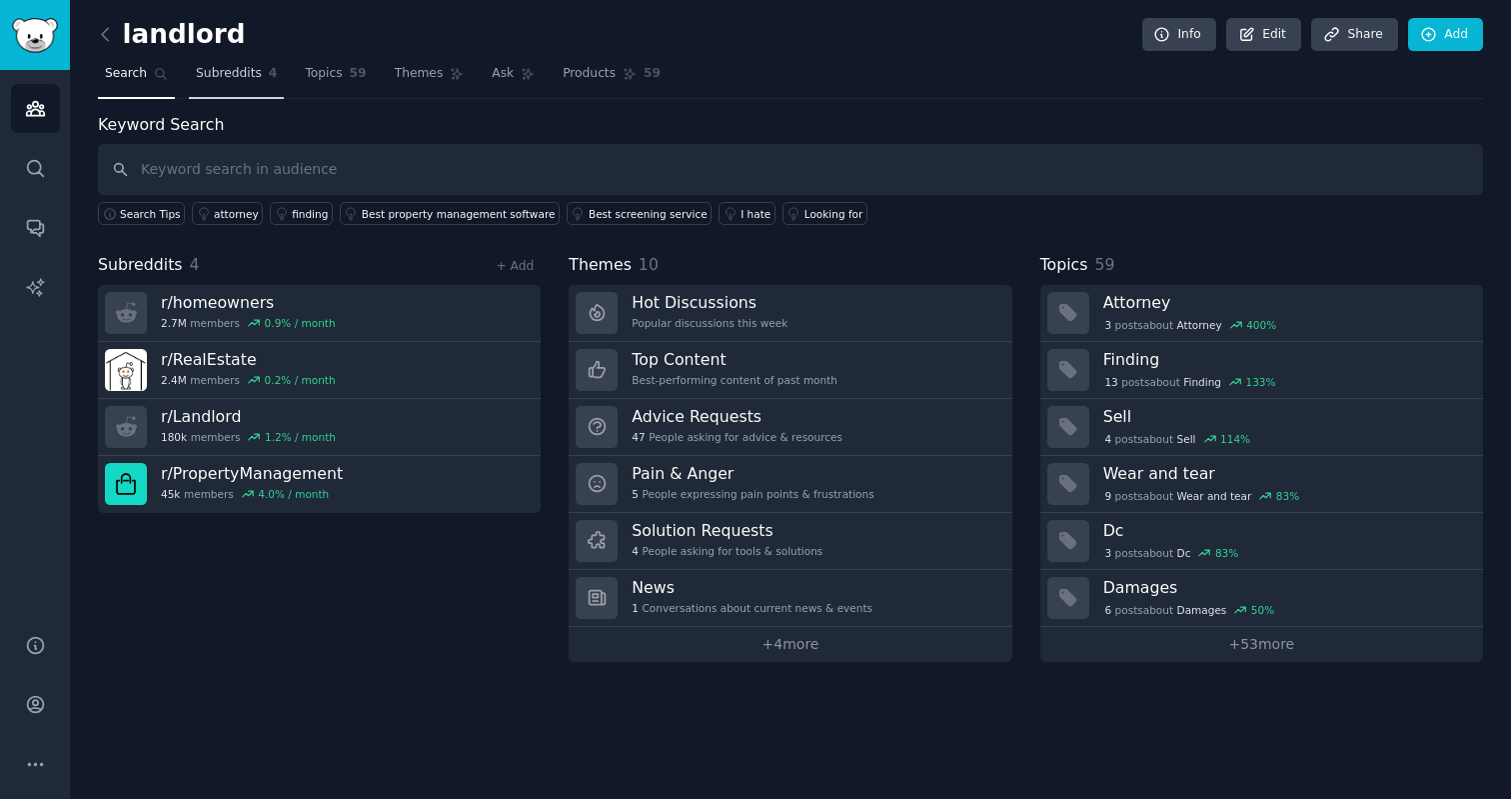
click at [220, 80] on span "Subreddits" at bounding box center [229, 74] width 66 height 18
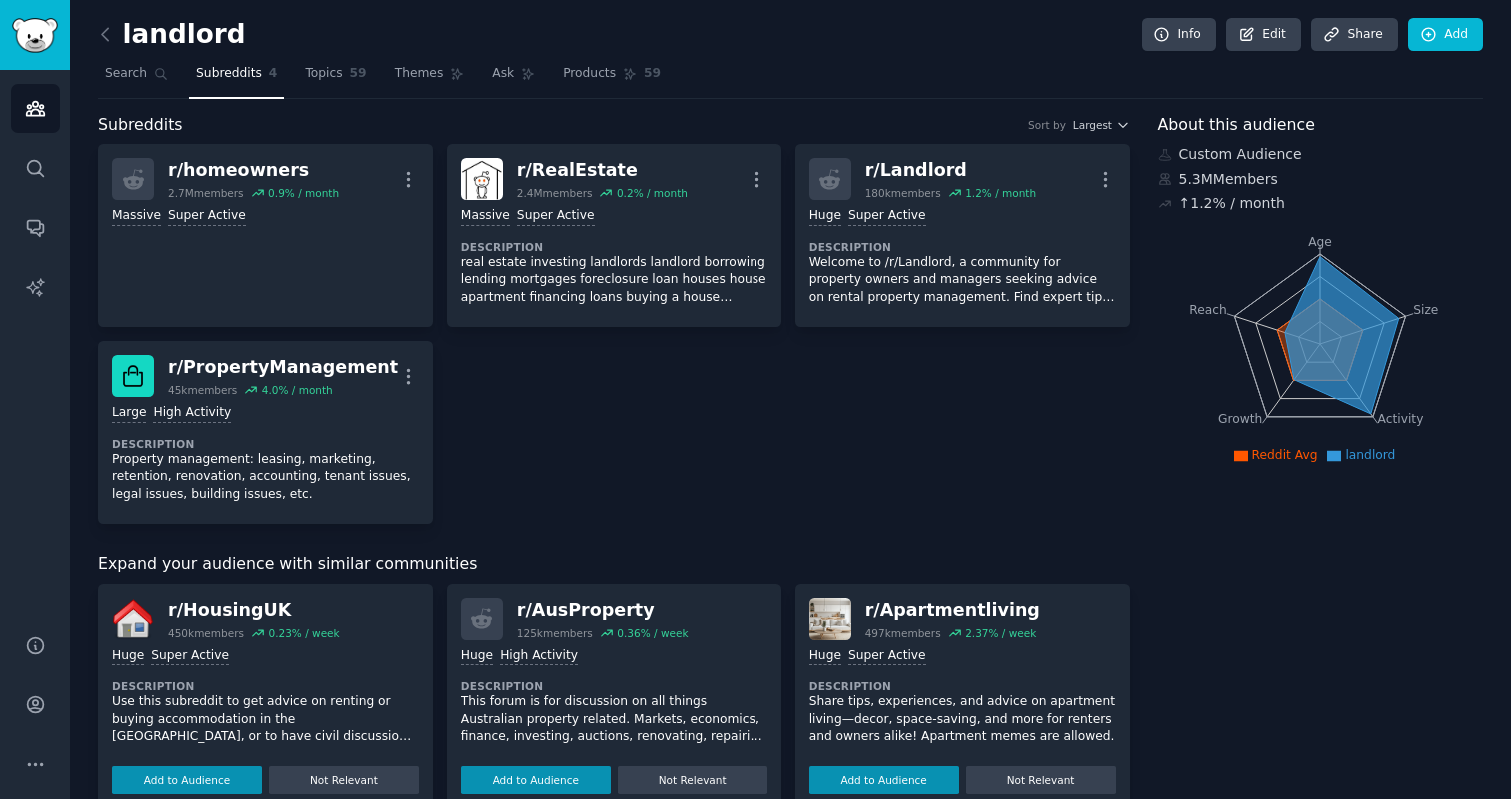
click at [576, 54] on div "landlord Info Edit Share Add" at bounding box center [790, 38] width 1385 height 41
click at [582, 79] on span "Products" at bounding box center [589, 74] width 53 height 18
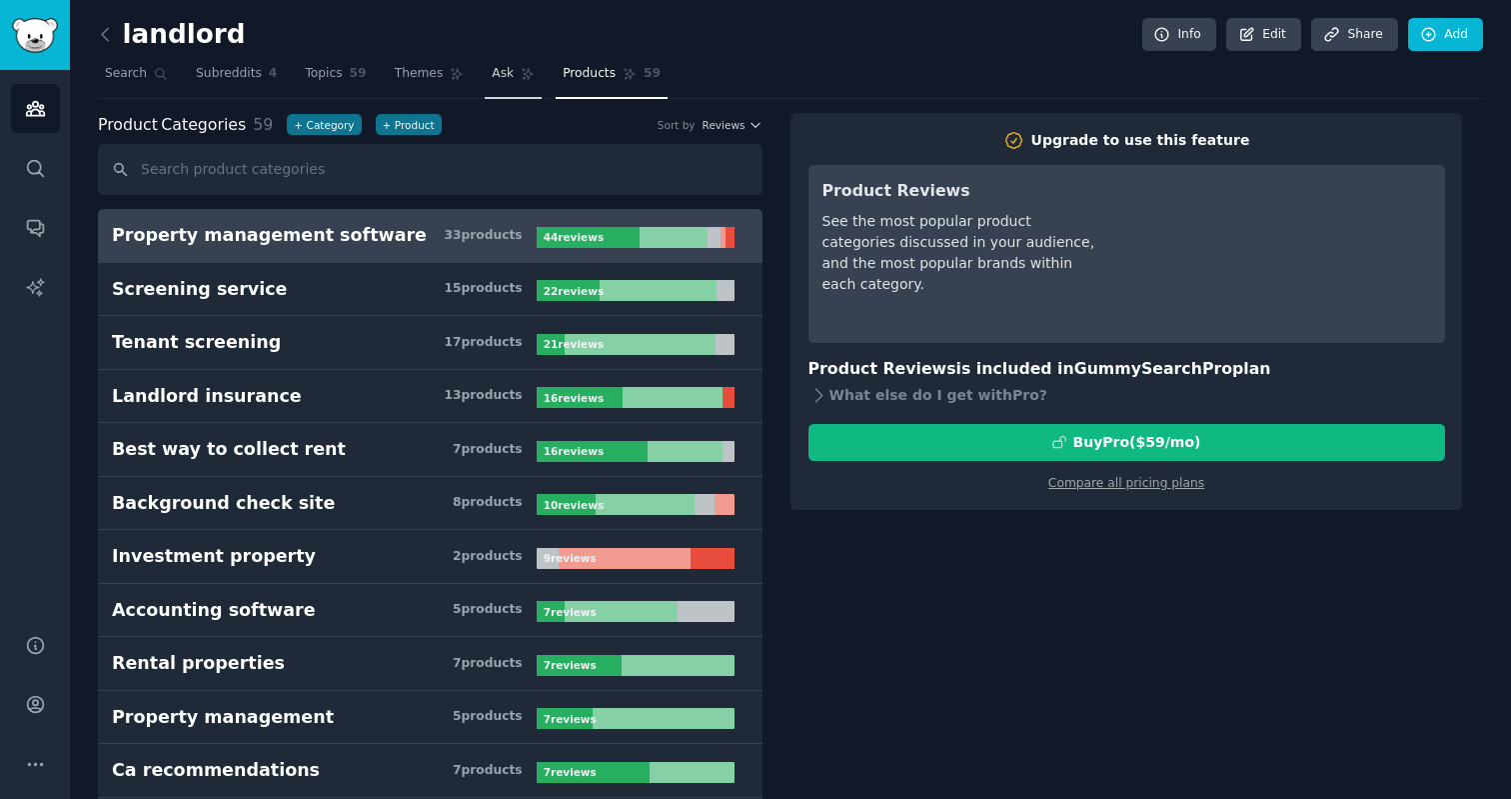
click at [520, 85] on link "Ask" at bounding box center [513, 78] width 57 height 41
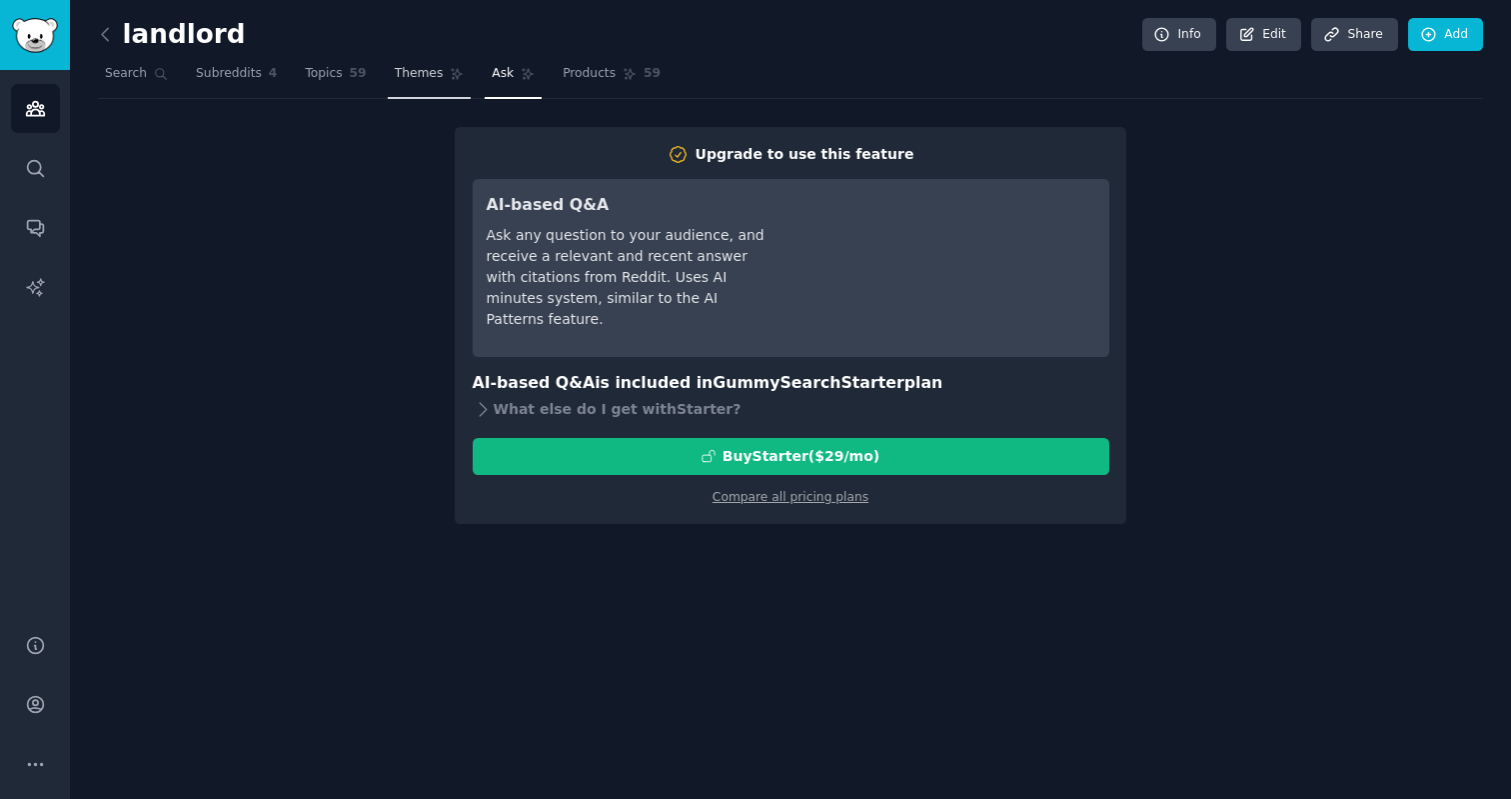
click at [430, 77] on span "Themes" at bounding box center [419, 74] width 49 height 18
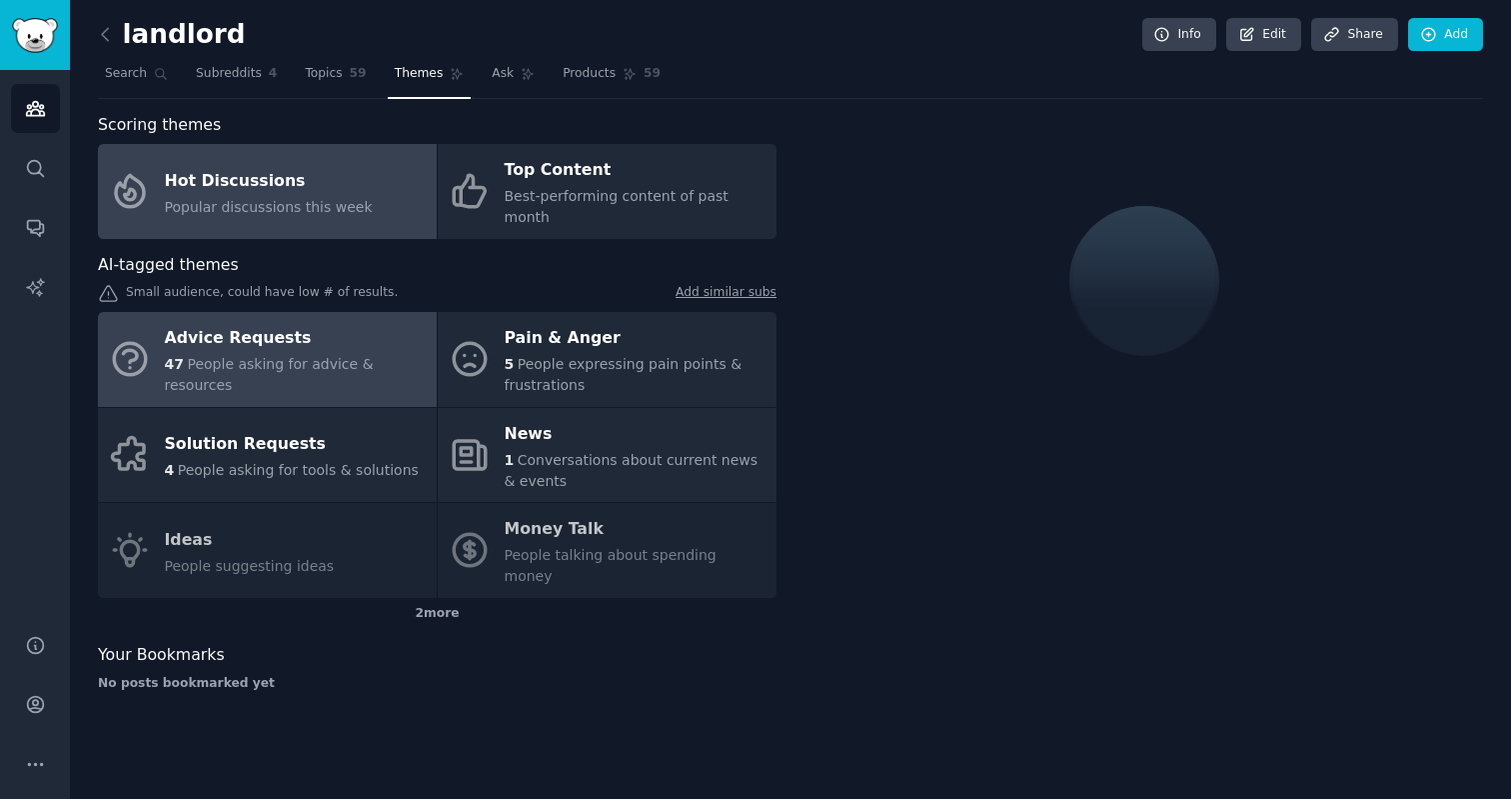
click at [292, 370] on link "Advice Requests 47 People asking for advice & resources" at bounding box center [267, 359] width 339 height 95
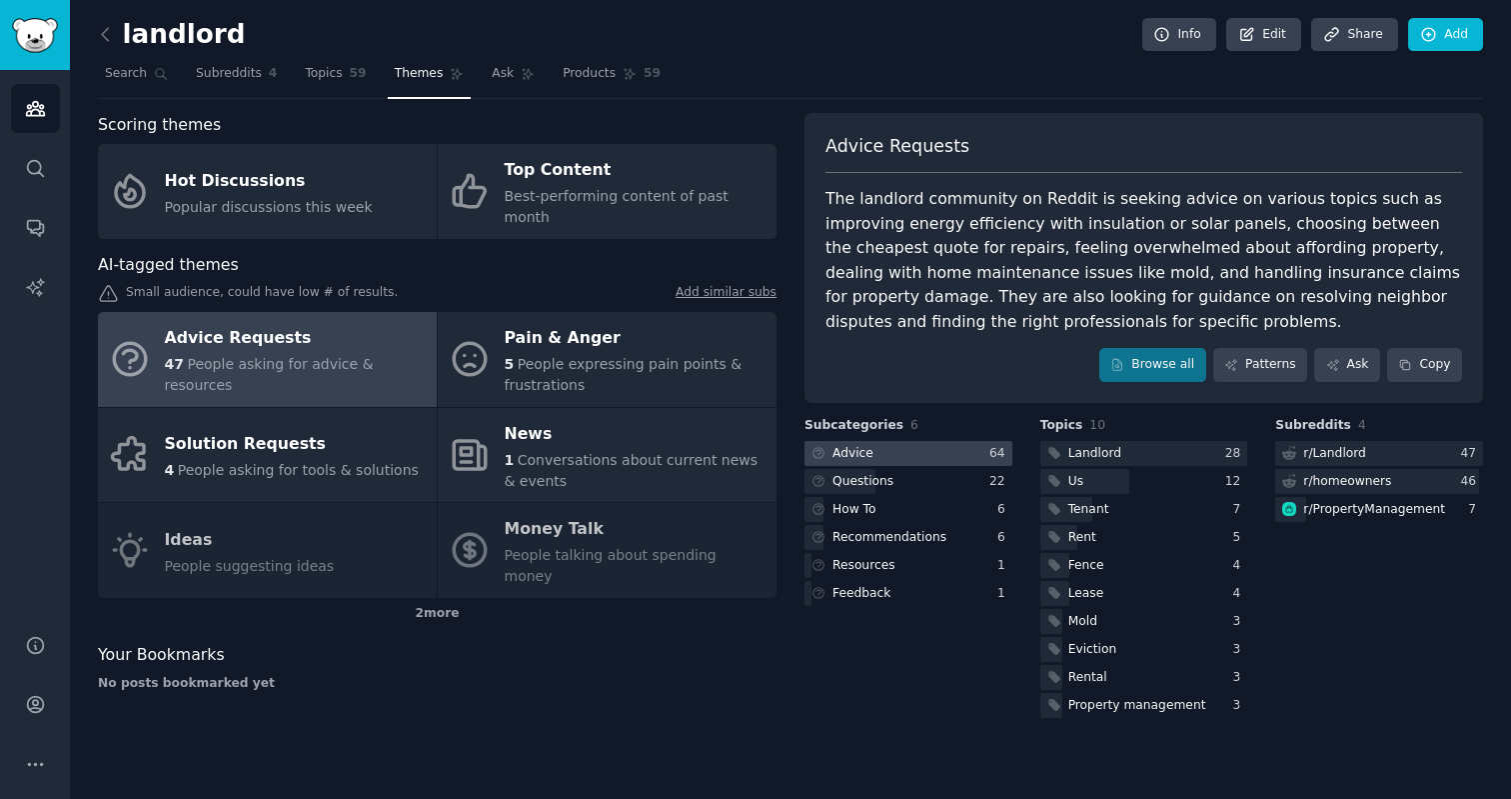
click at [992, 455] on div "64" at bounding box center [1000, 454] width 23 height 18
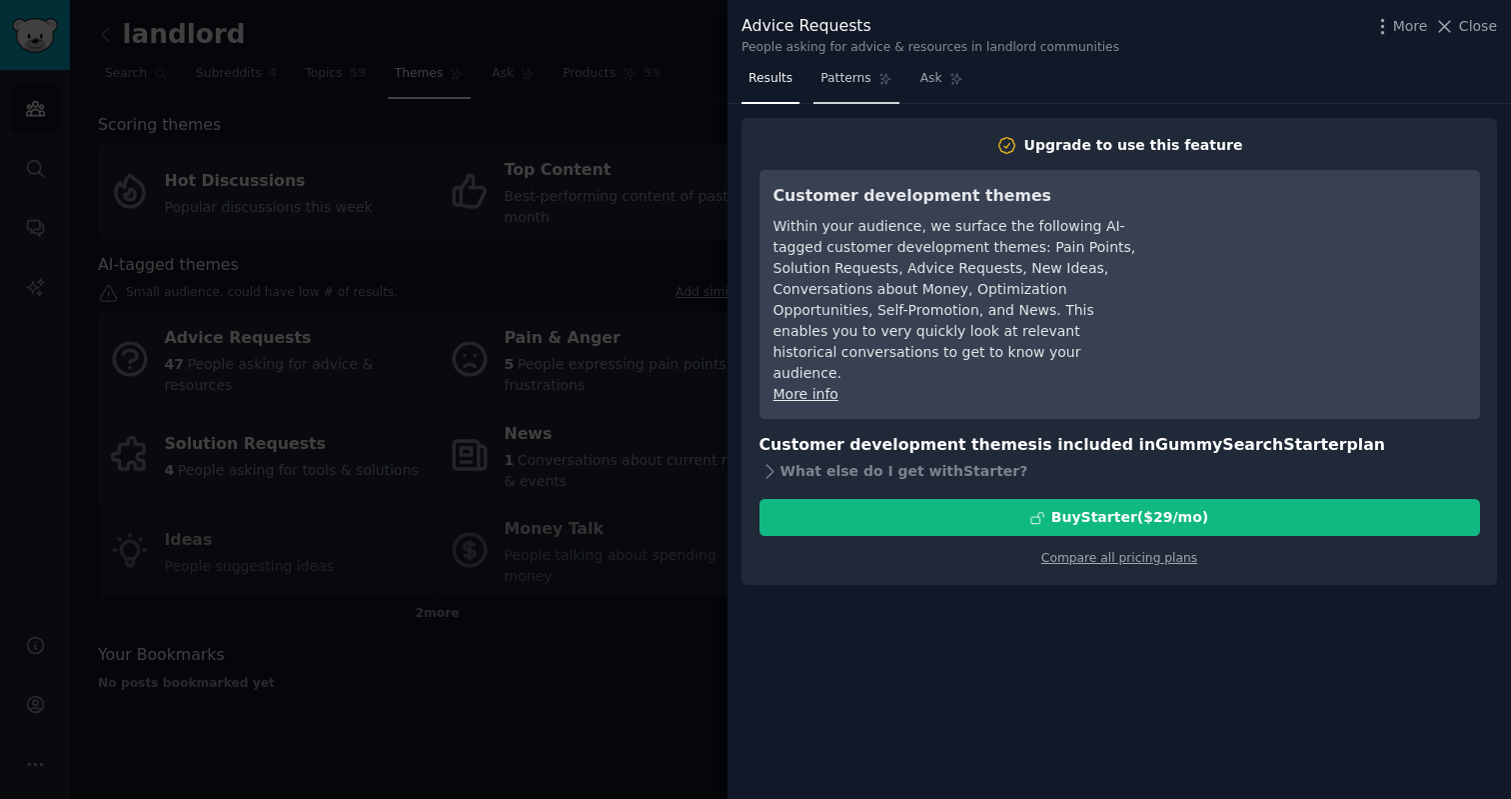
click at [869, 86] on link "Patterns" at bounding box center [856, 83] width 85 height 41
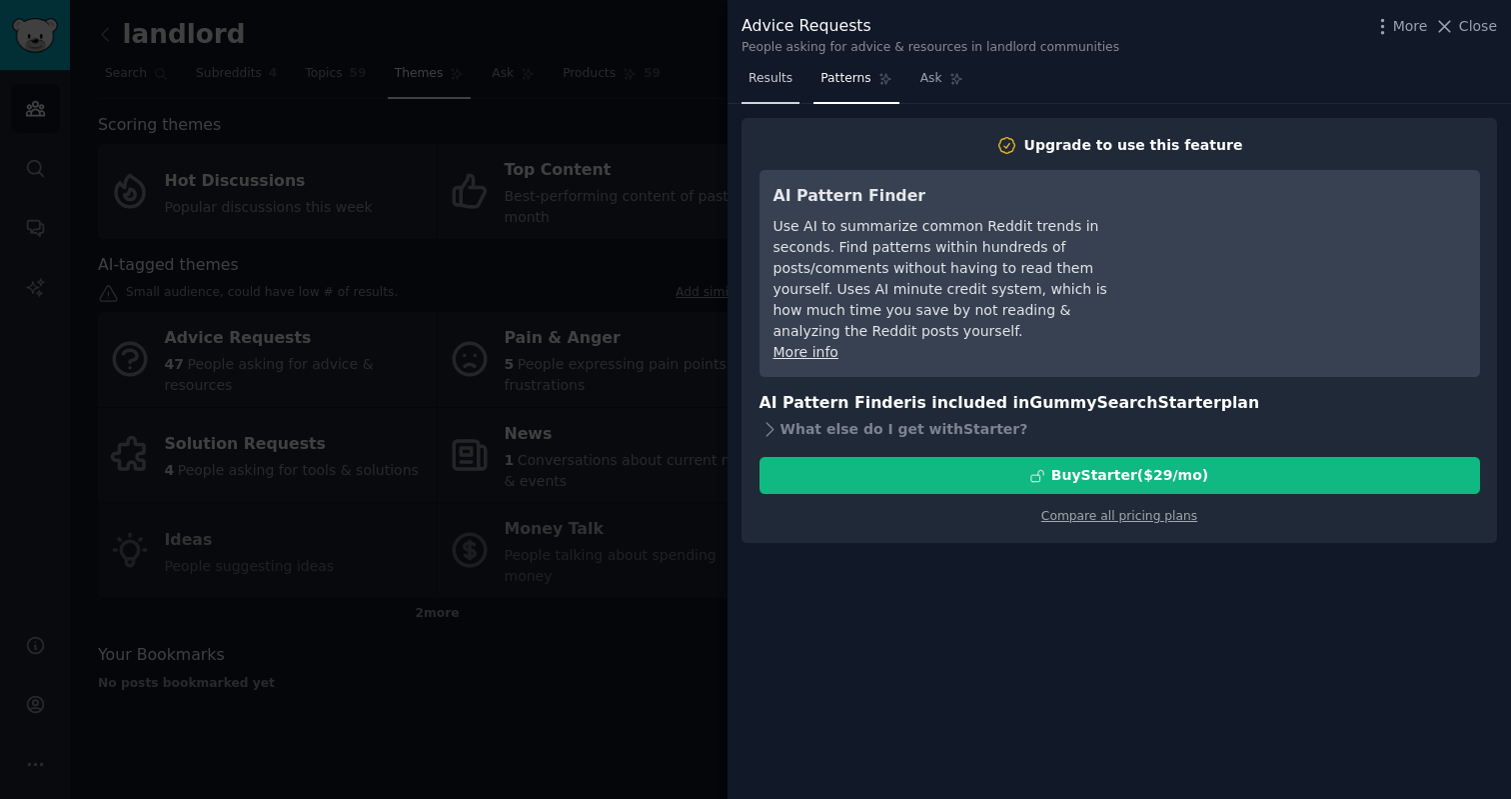
click at [771, 88] on link "Results" at bounding box center [771, 83] width 58 height 41
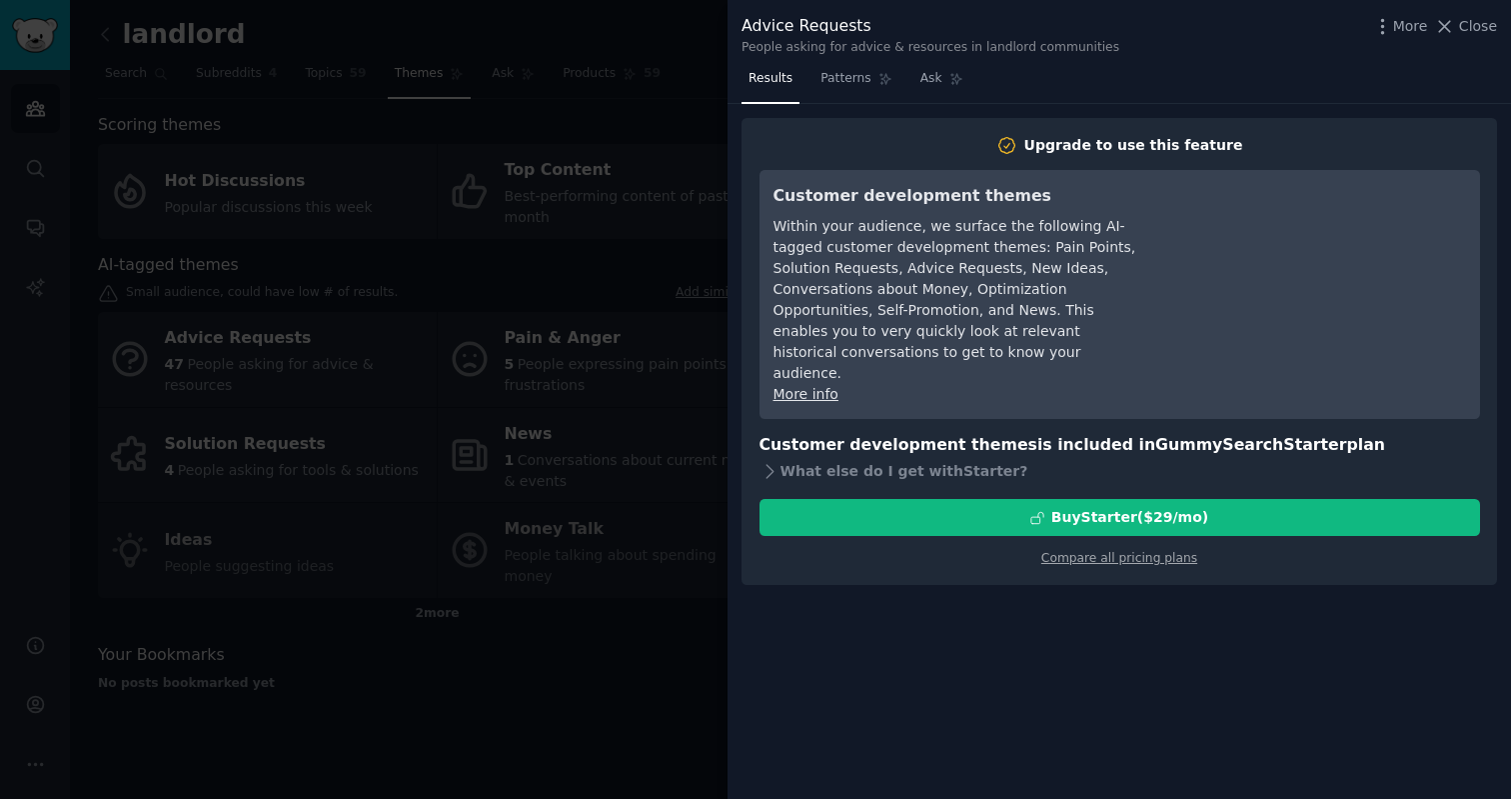
click at [581, 583] on div at bounding box center [755, 399] width 1511 height 799
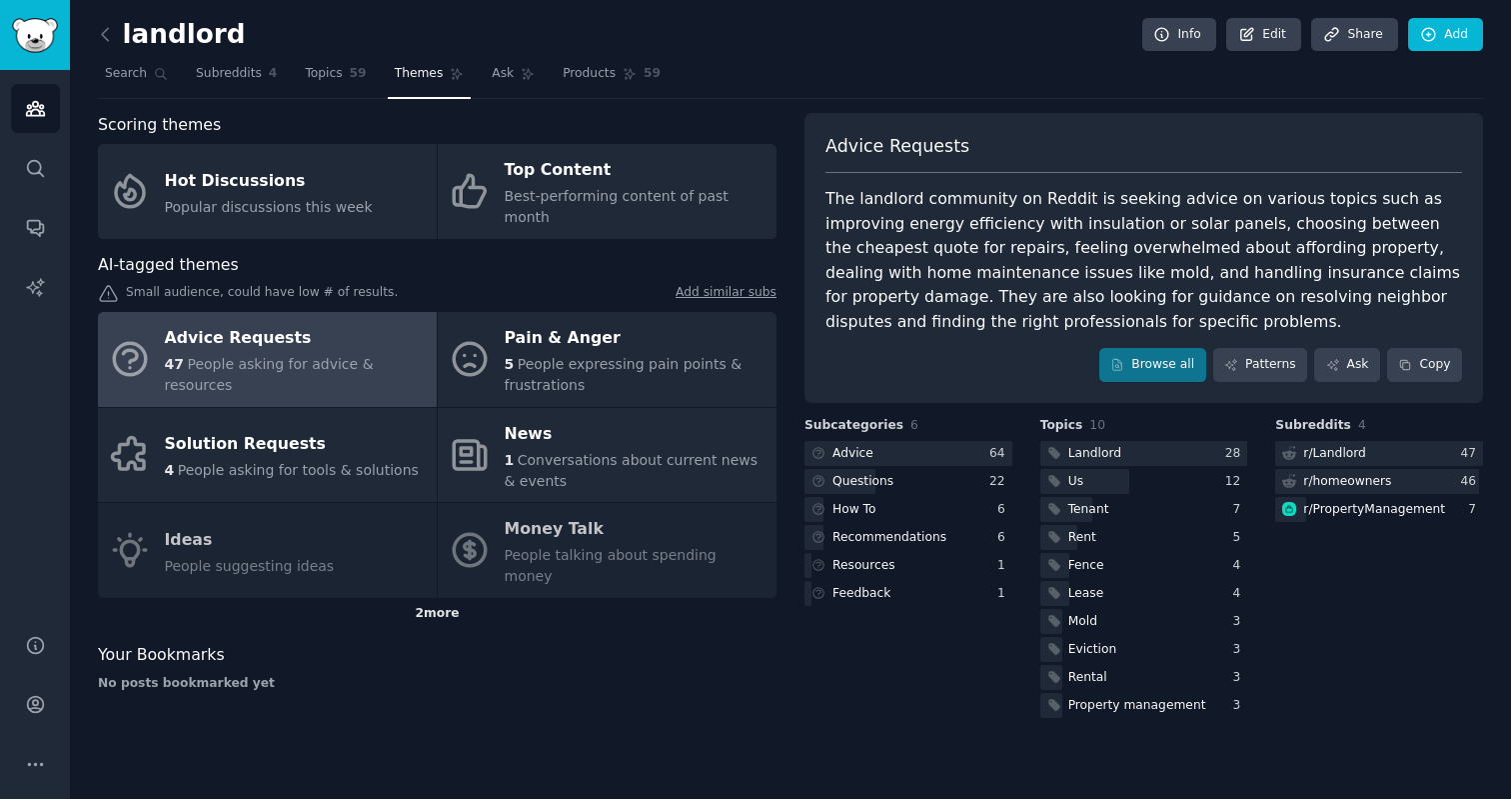
click at [449, 598] on div "2 more" at bounding box center [437, 614] width 679 height 32
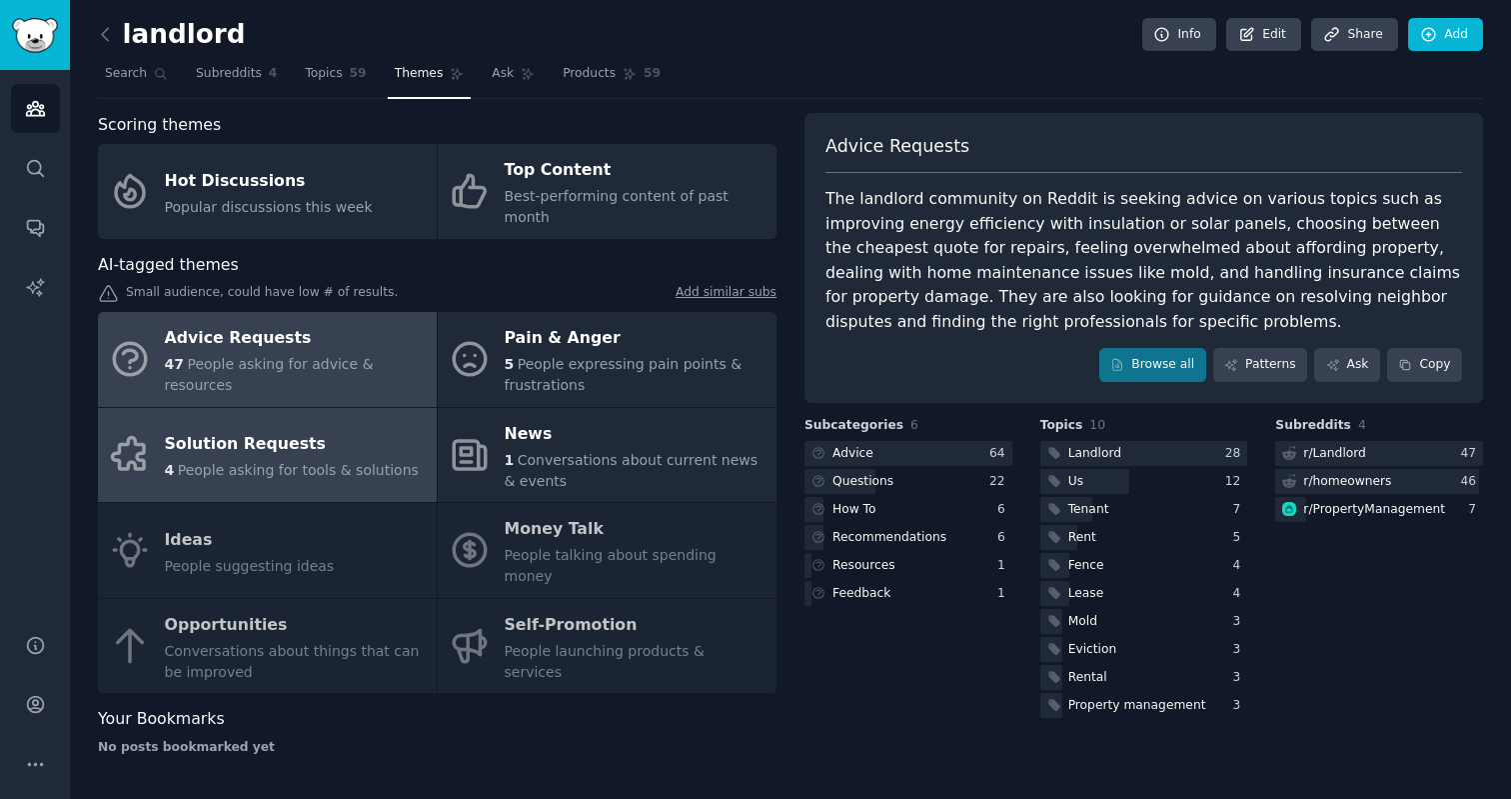
click at [388, 460] on div "4 People asking for tools & solutions" at bounding box center [292, 470] width 254 height 21
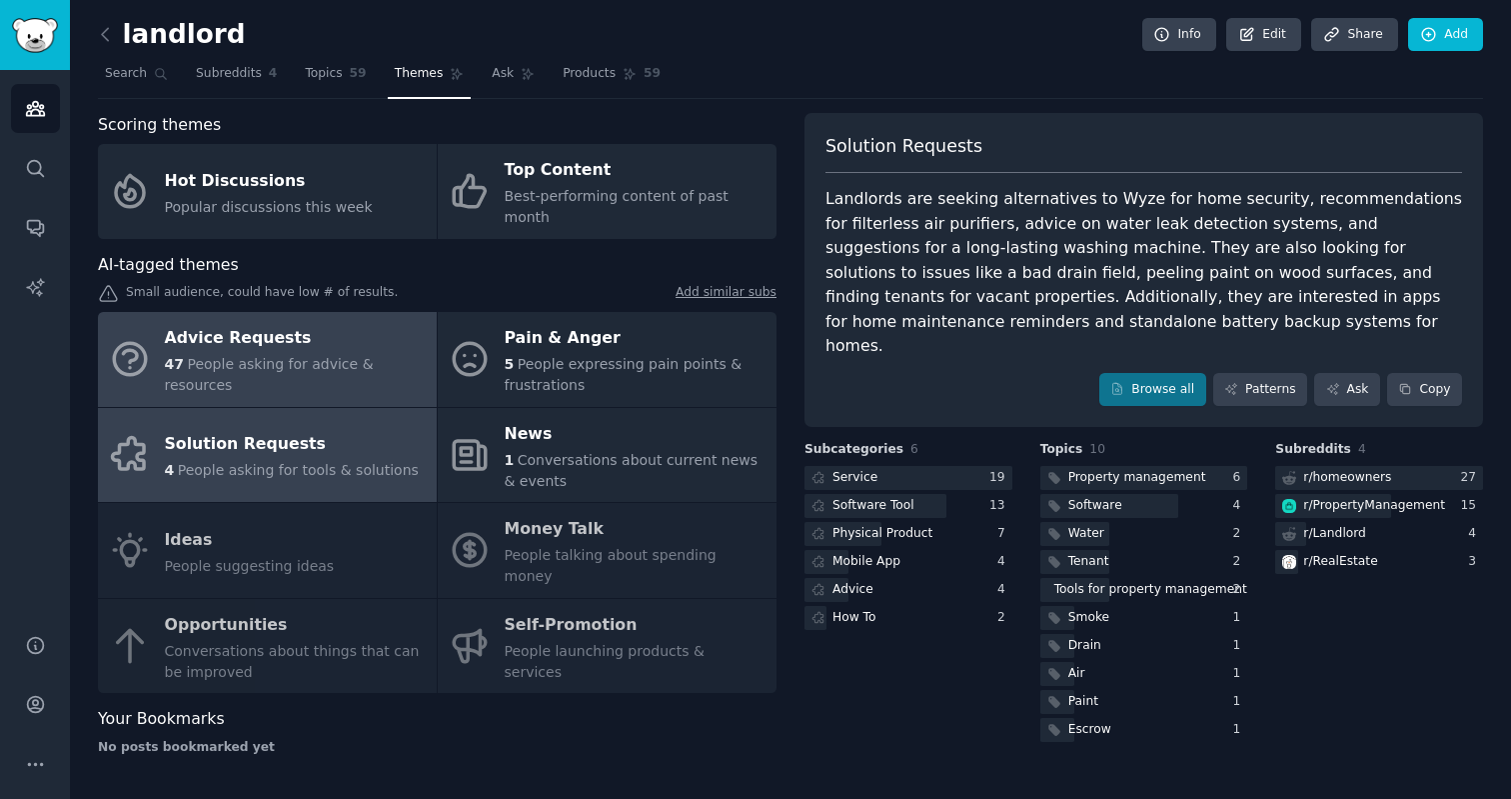
click at [298, 356] on span "People asking for advice & resources" at bounding box center [269, 374] width 209 height 37
